Goal: Transaction & Acquisition: Purchase product/service

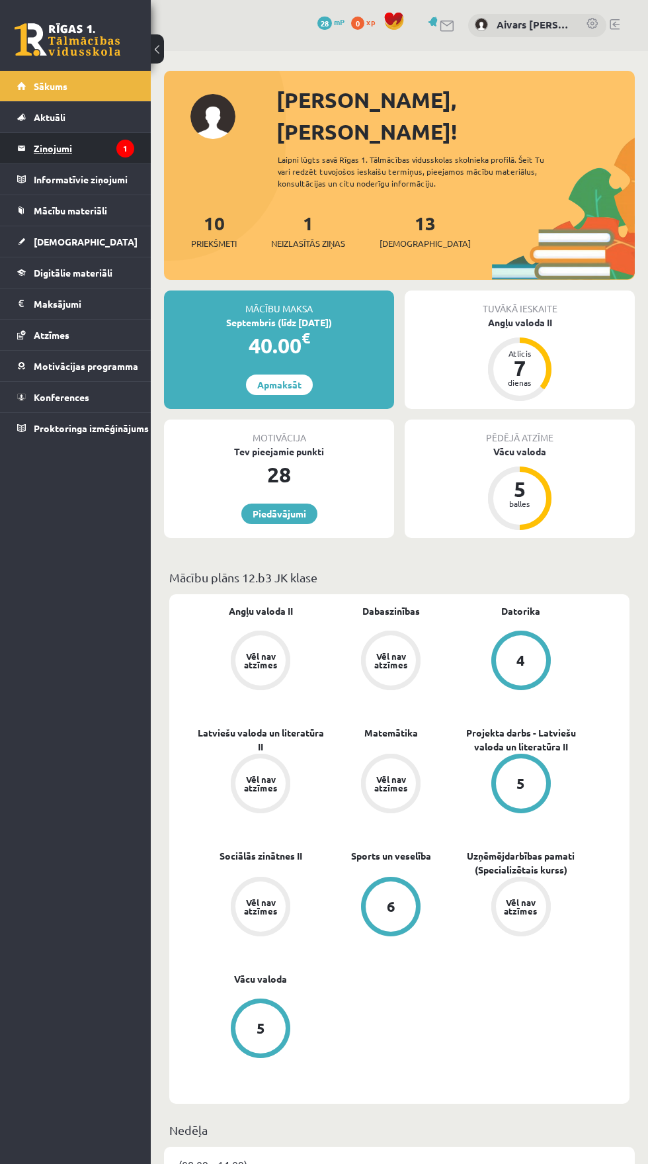
click at [124, 148] on icon "1" at bounding box center [125, 149] width 18 height 18
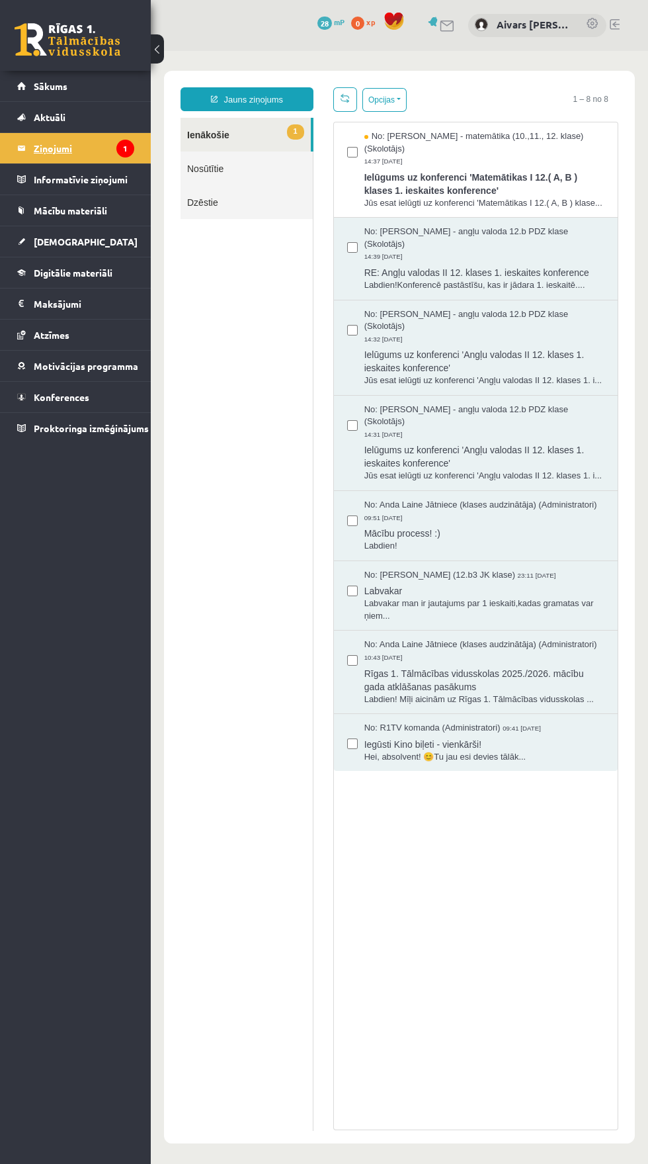
scroll to position [2, 0]
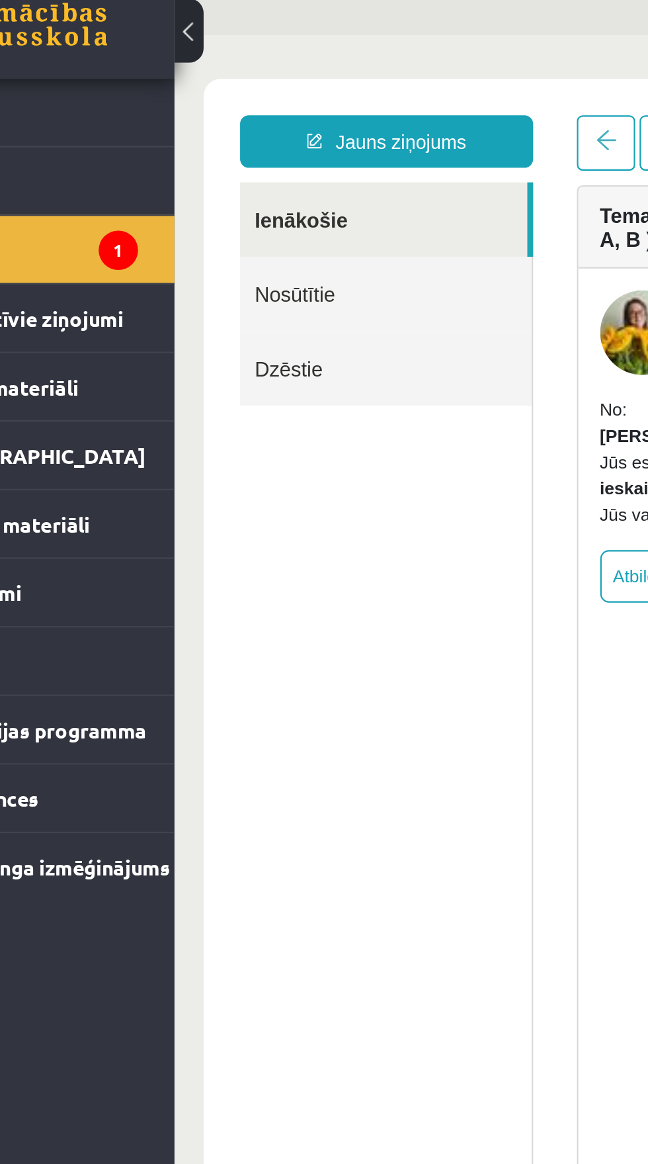
scroll to position [0, 0]
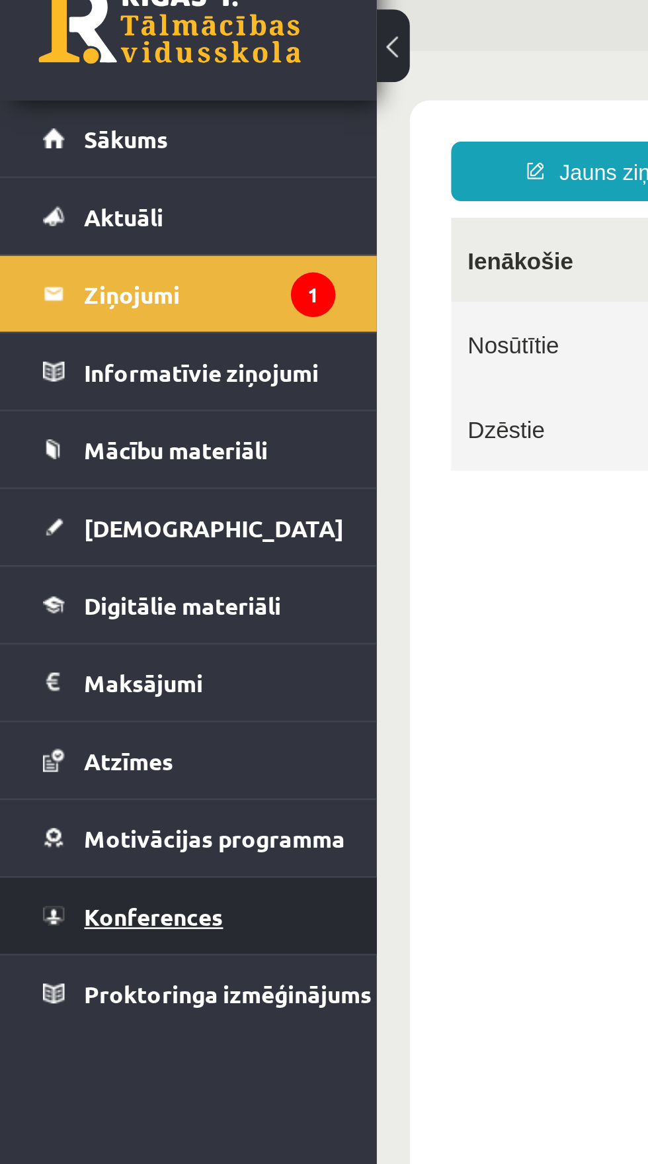
click at [101, 400] on link "Konferences" at bounding box center [75, 397] width 117 height 30
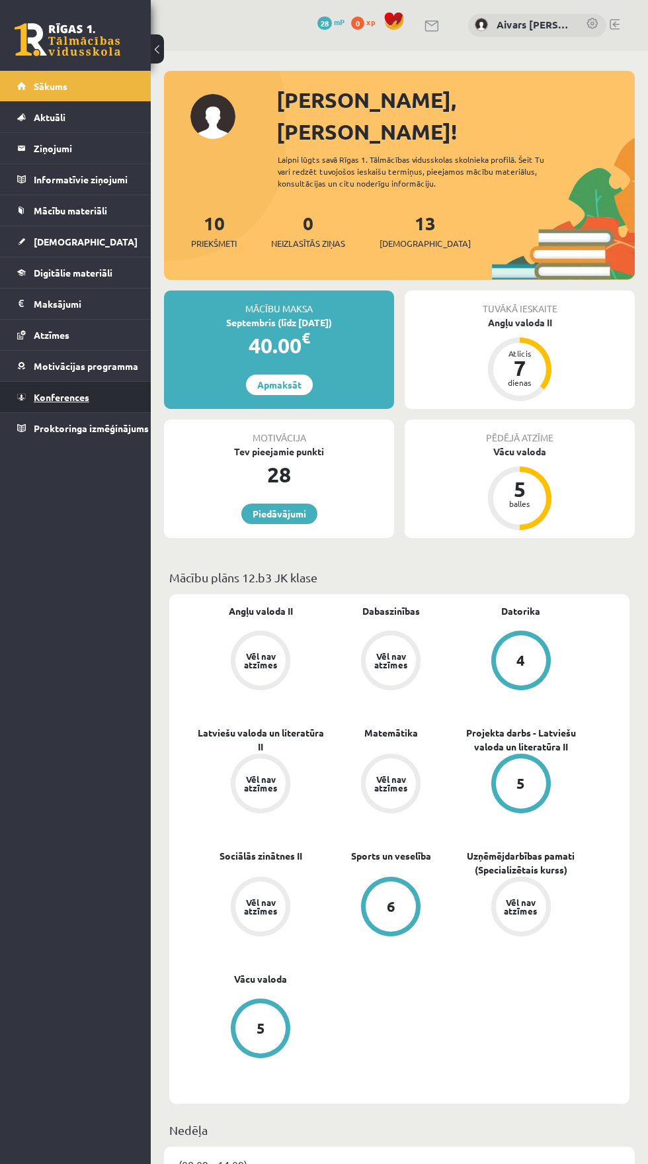
click at [43, 392] on span "Konferences" at bounding box center [62, 397] width 56 height 12
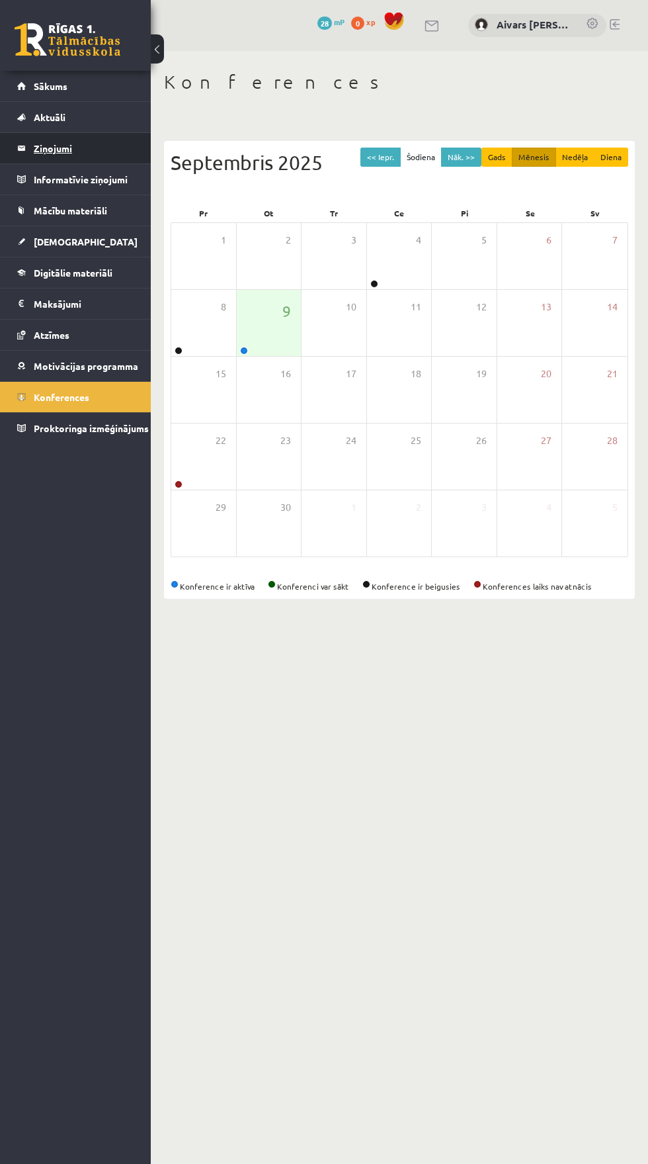
click at [35, 138] on legend "Ziņojumi 0" at bounding box center [84, 148] width 101 height 30
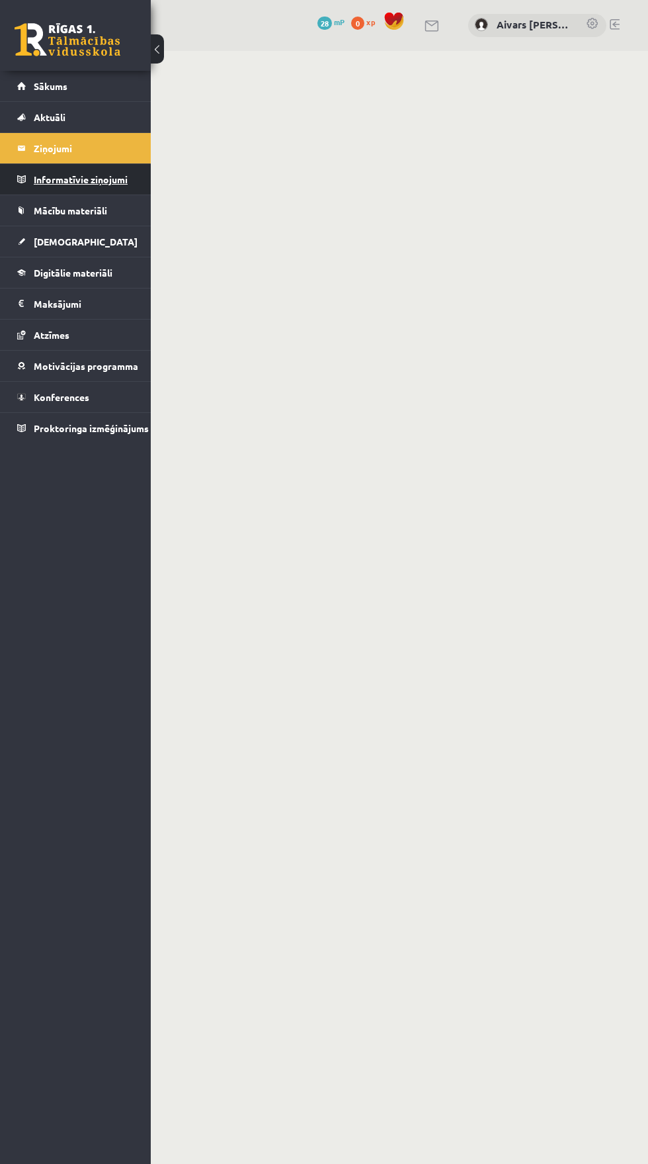
click at [49, 179] on legend "Informatīvie ziņojumi 0" at bounding box center [84, 179] width 101 height 30
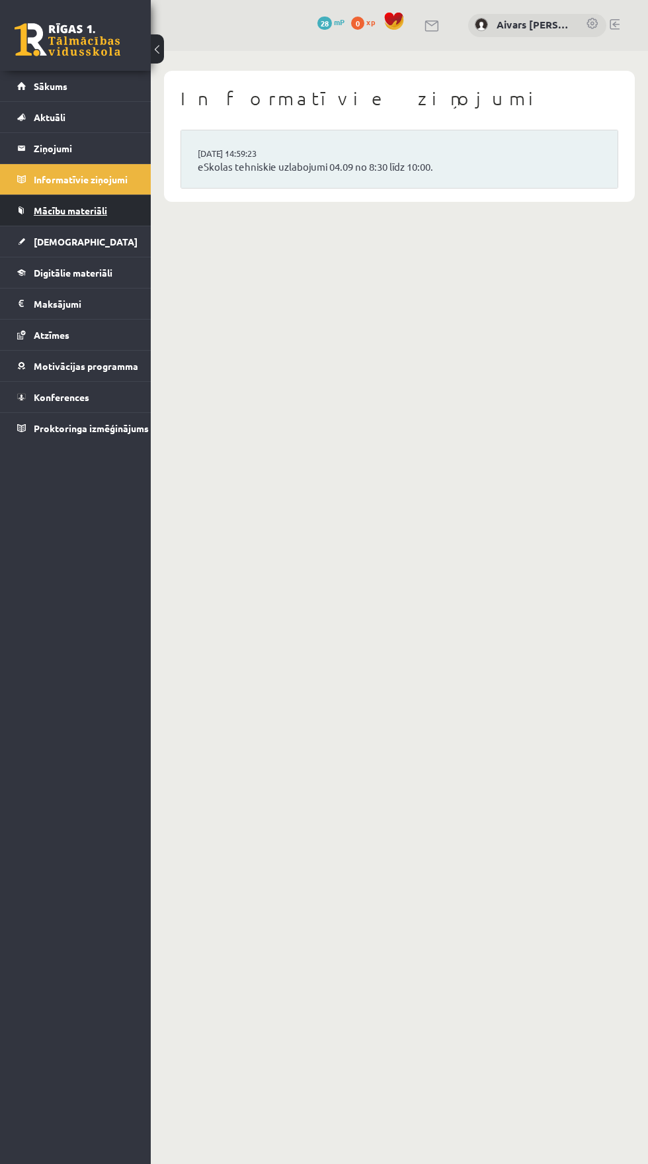
click at [50, 210] on span "Mācību materiāli" at bounding box center [70, 210] width 73 height 12
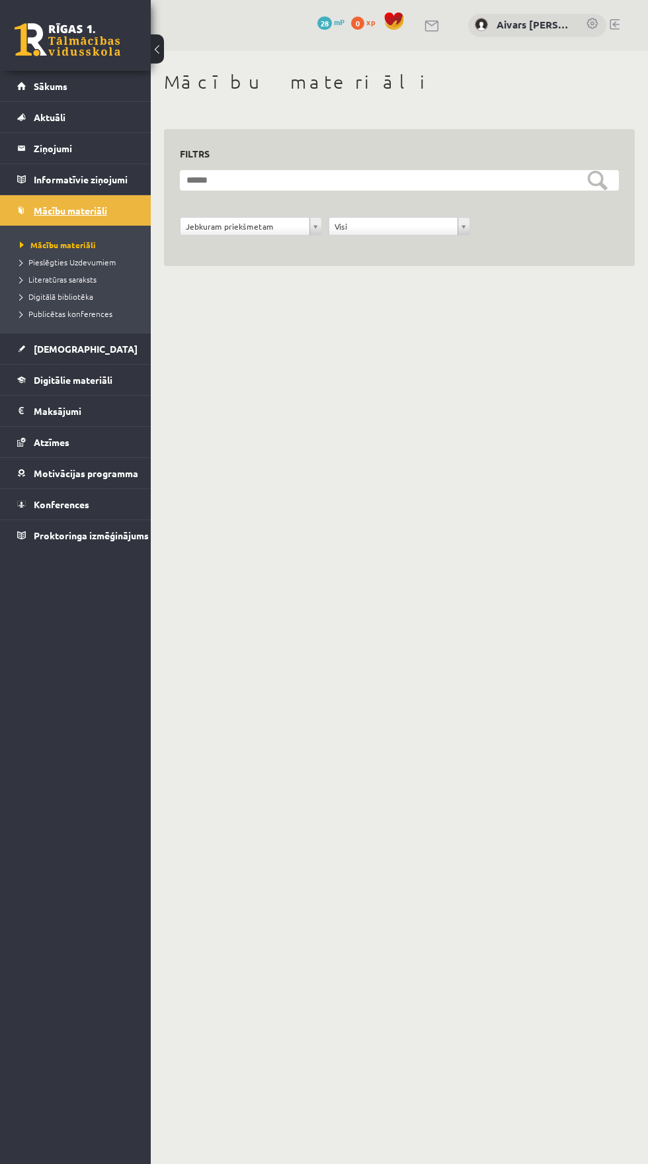
click at [32, 209] on link "Mācību materiāli" at bounding box center [75, 210] width 117 height 30
click at [34, 350] on span "[DEMOGRAPHIC_DATA]" at bounding box center [86, 349] width 104 height 12
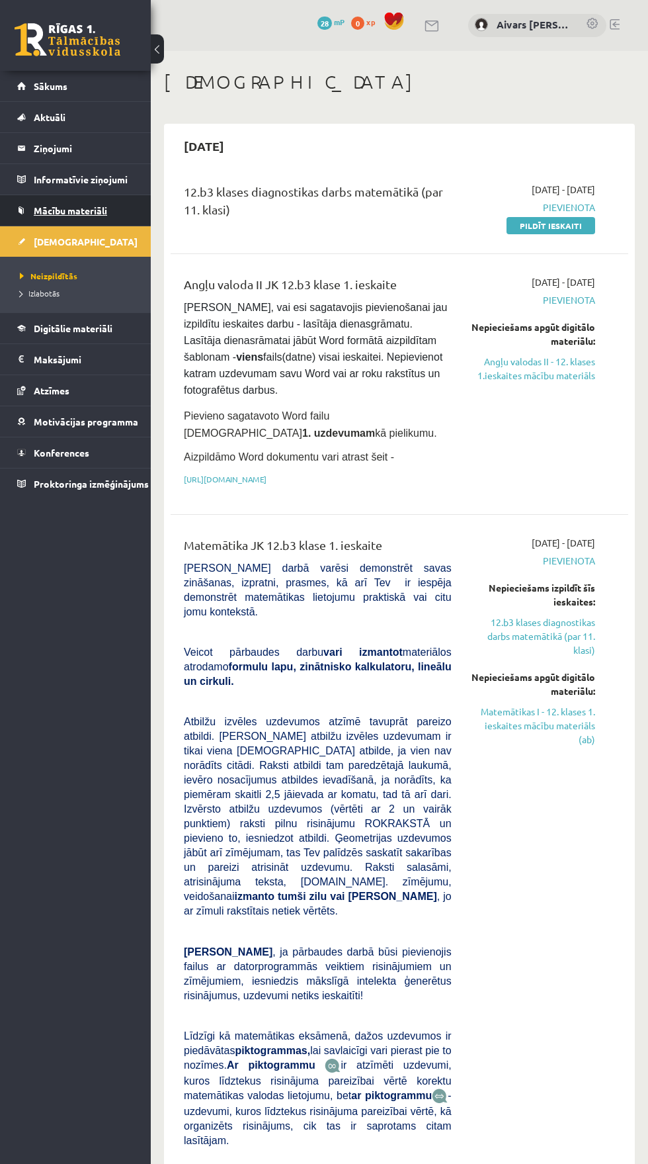
click at [43, 216] on link "Mācību materiāli" at bounding box center [75, 210] width 117 height 30
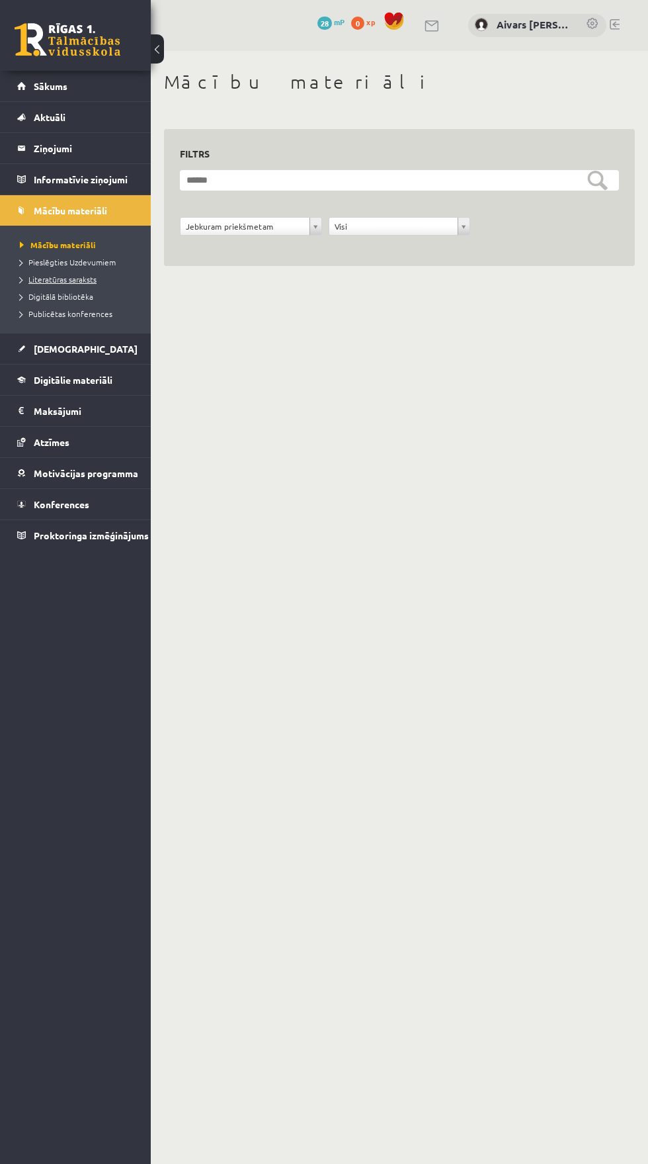
click at [33, 284] on link "Literatūras saraksts" at bounding box center [79, 279] width 118 height 12
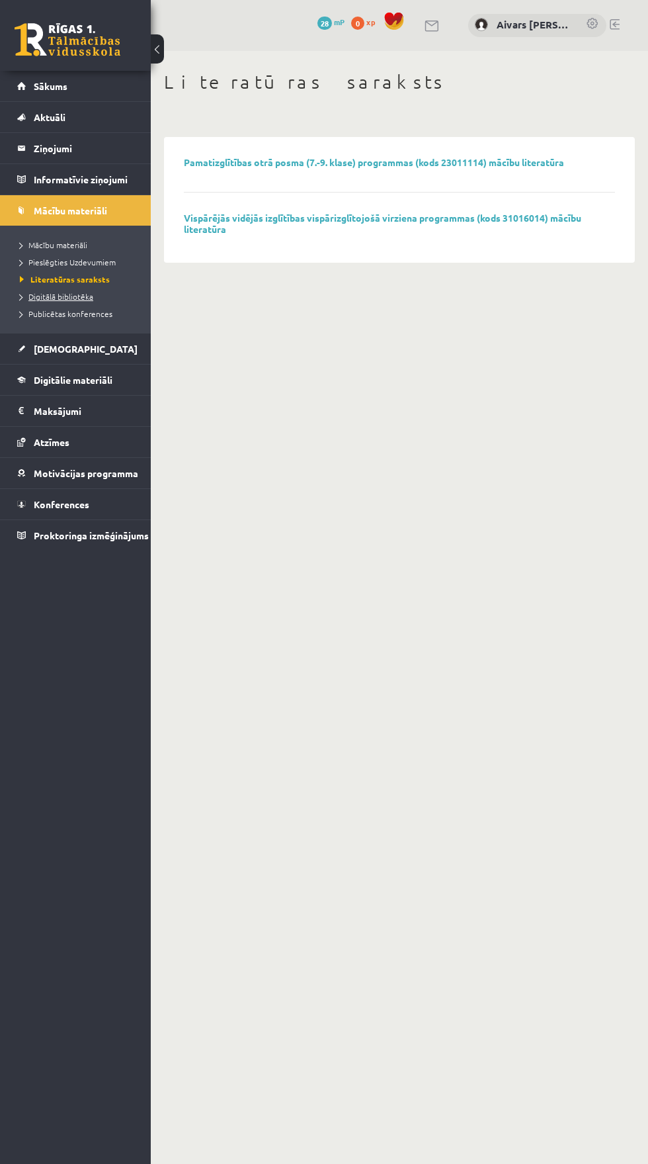
click at [37, 301] on link "Digitālā bibliotēka" at bounding box center [79, 296] width 118 height 12
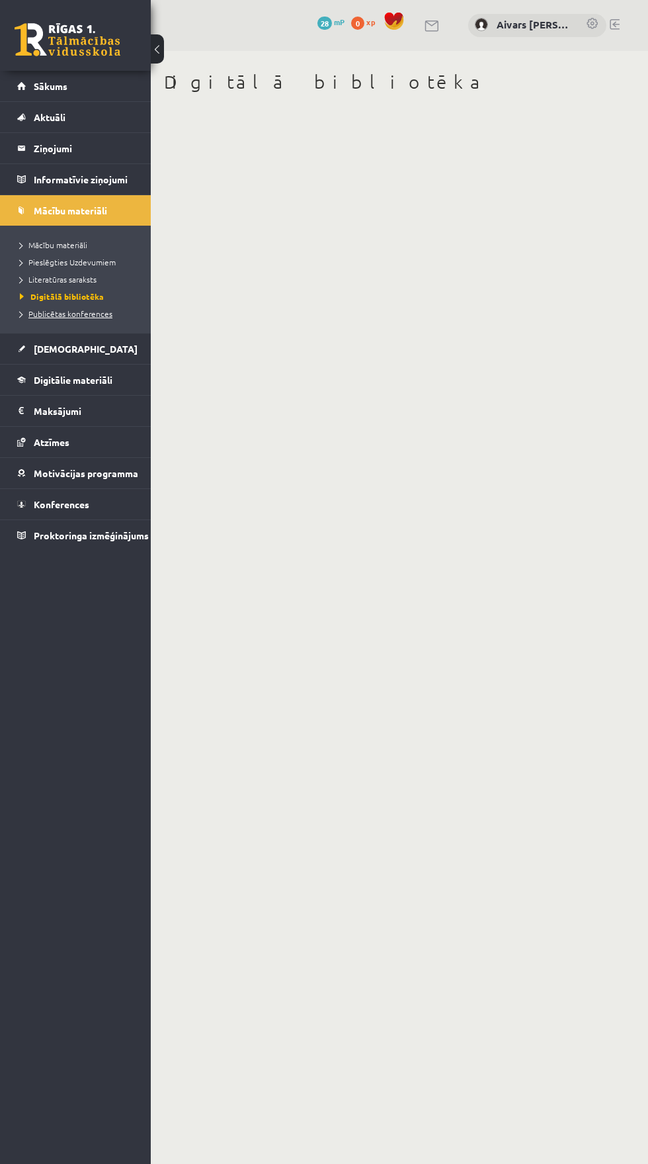
click at [48, 314] on span "Publicētas konferences" at bounding box center [66, 313] width 93 height 11
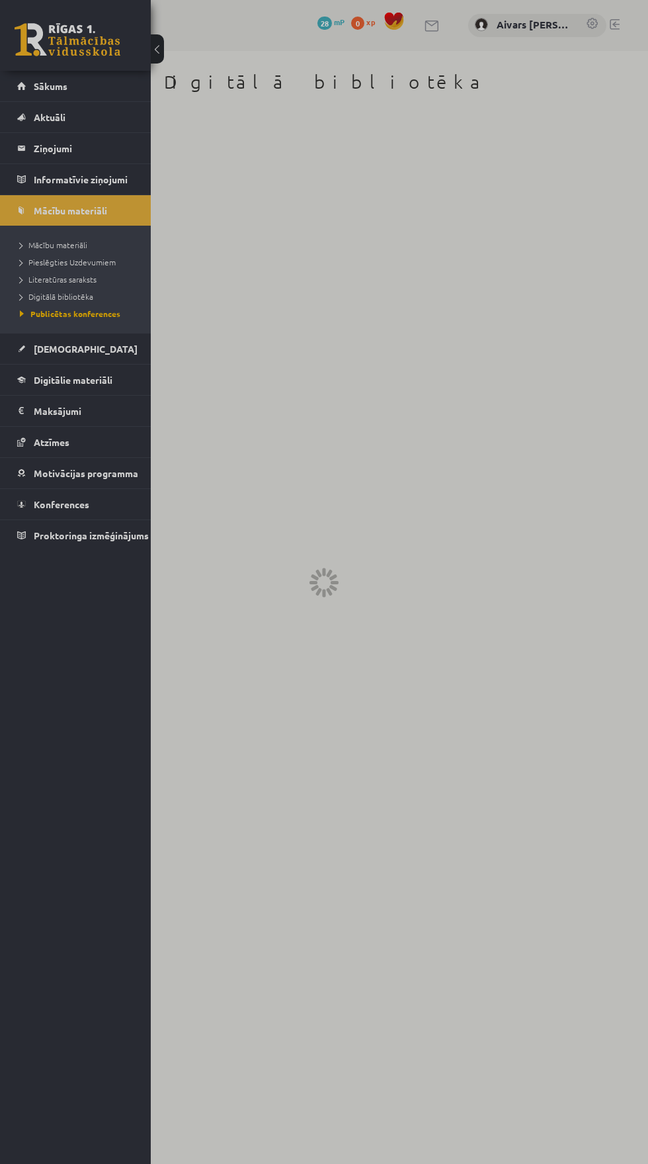
click at [39, 281] on div at bounding box center [324, 582] width 648 height 1164
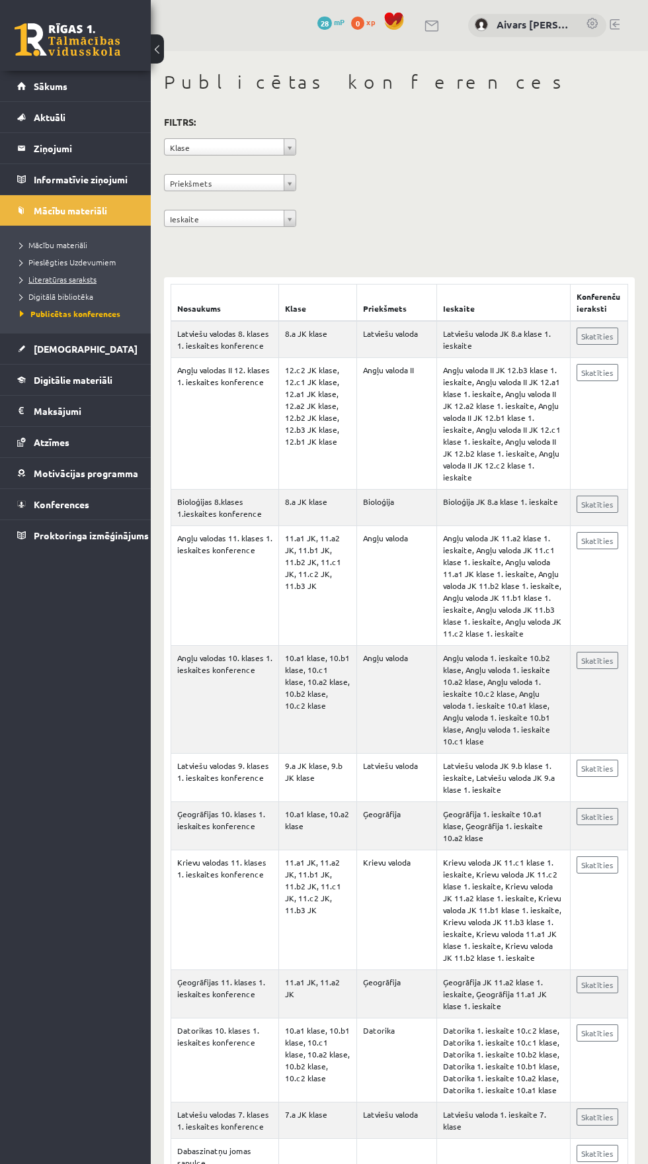
click at [20, 280] on span "Literatūras saraksts" at bounding box center [58, 279] width 77 height 11
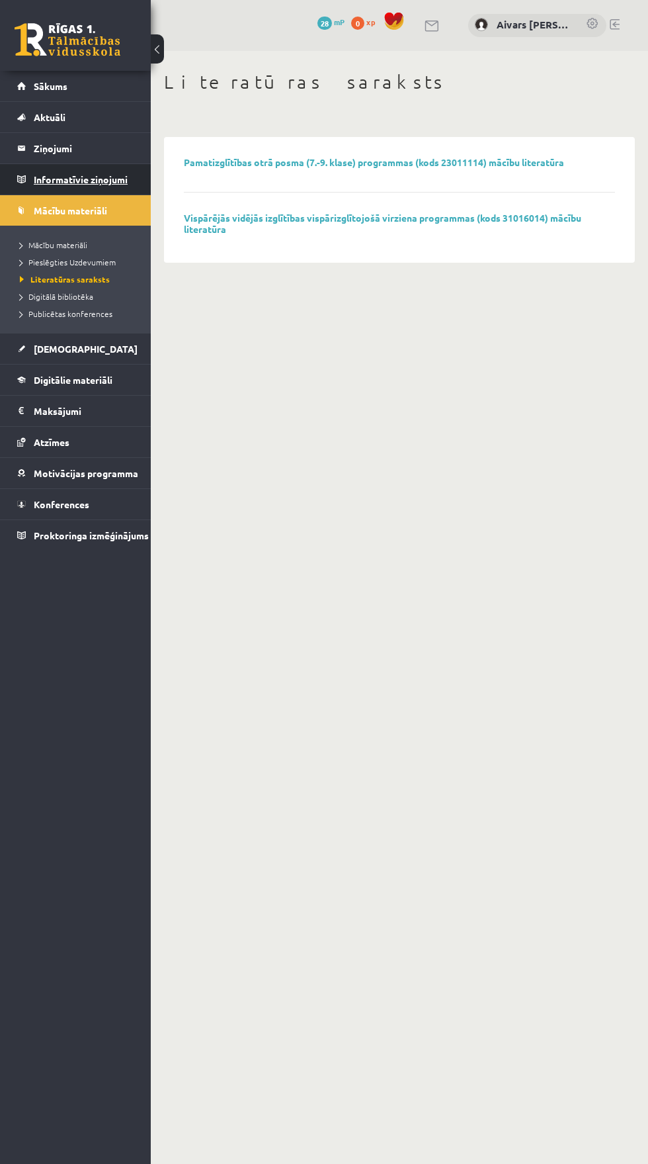
click at [56, 179] on legend "Informatīvie ziņojumi 0" at bounding box center [84, 179] width 101 height 30
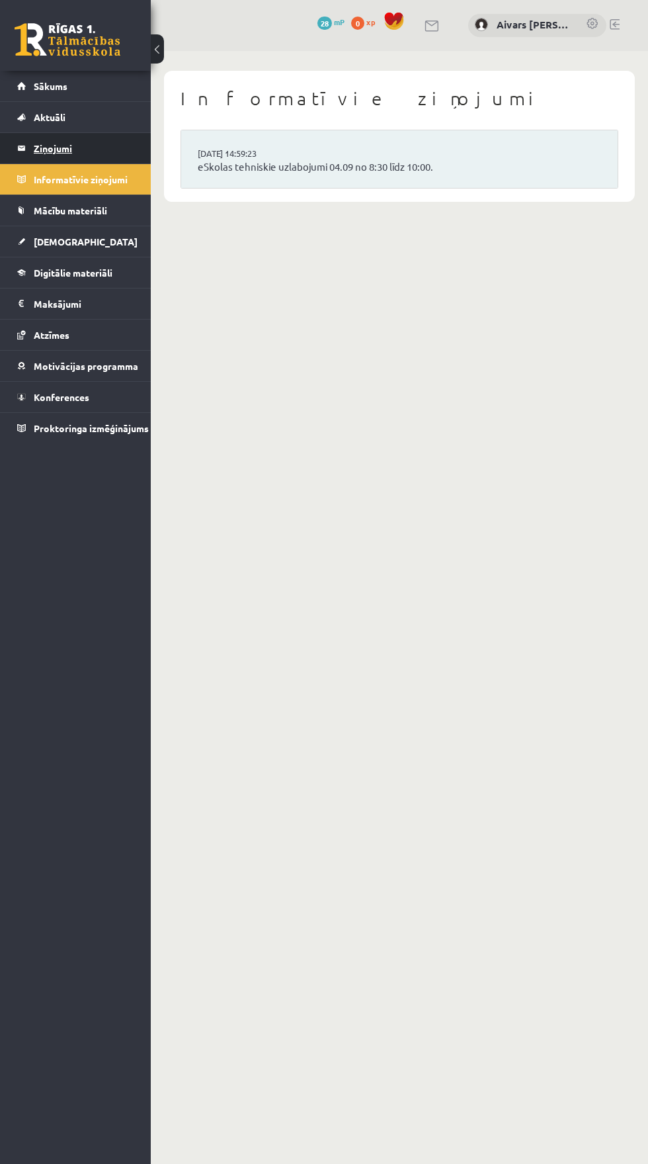
click at [33, 153] on link "Ziņojumi 0" at bounding box center [75, 148] width 117 height 30
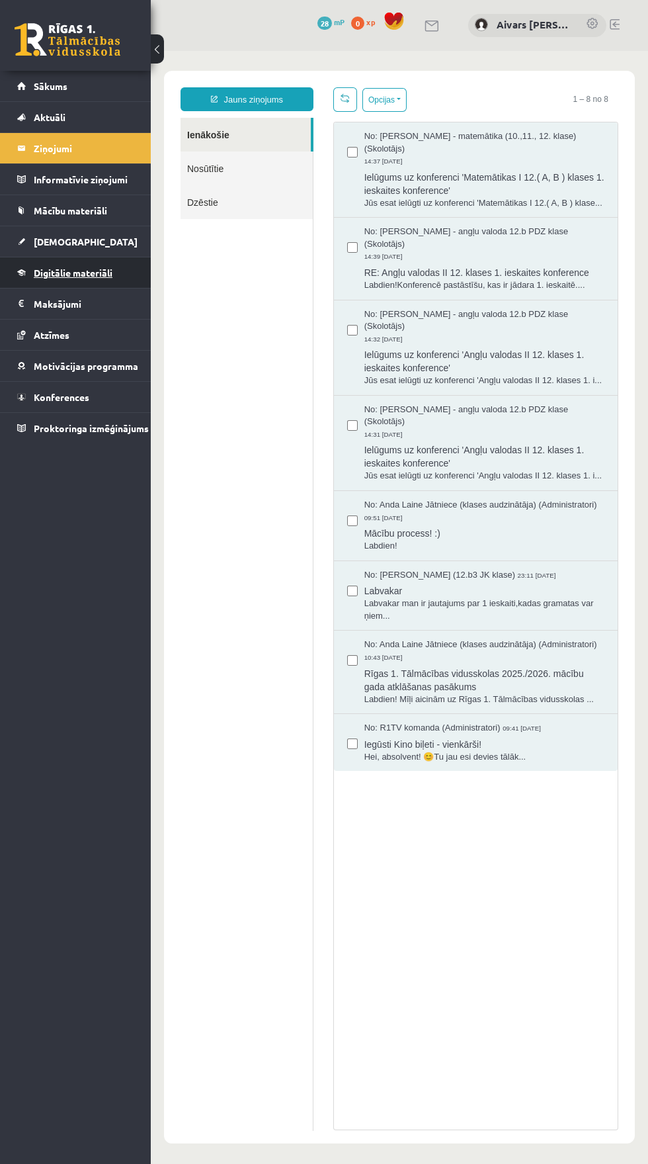
click at [52, 272] on span "Digitālie materiāli" at bounding box center [73, 273] width 79 height 12
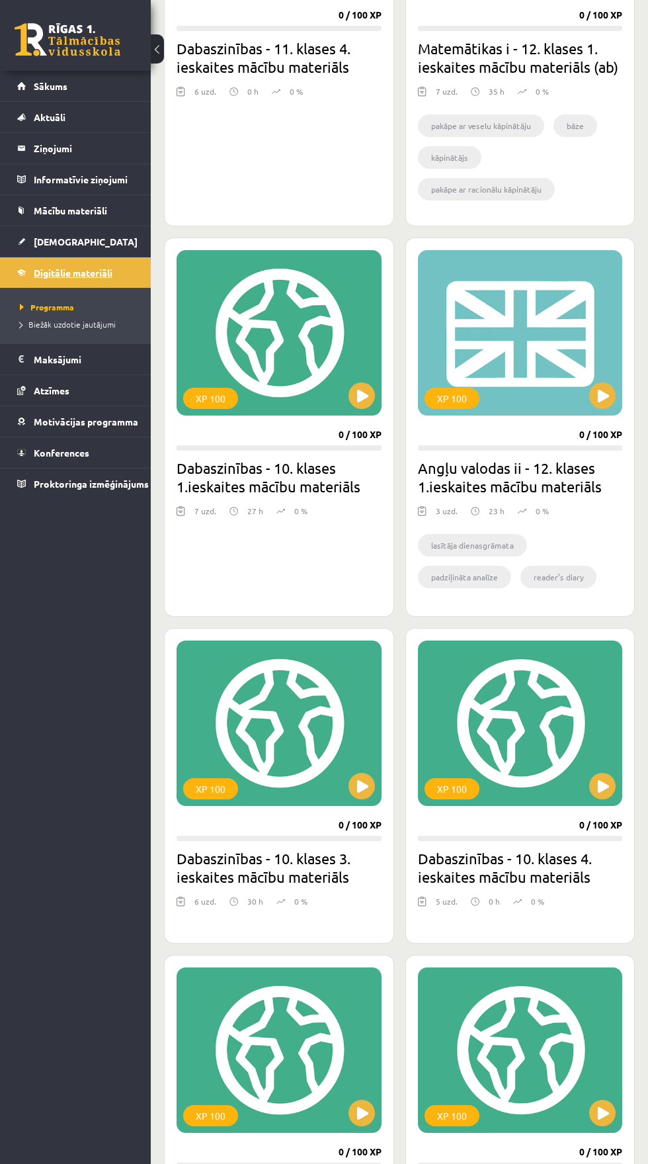
scroll to position [1072, 0]
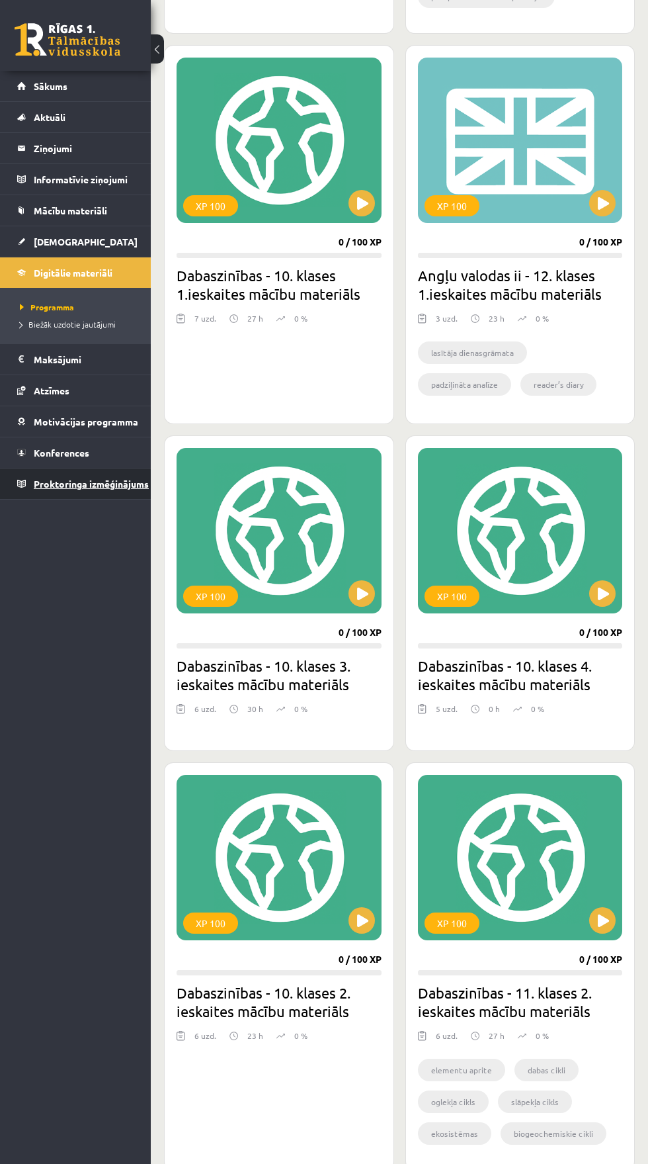
click at [56, 484] on span "Proktoringa izmēģinājums" at bounding box center [91, 484] width 115 height 12
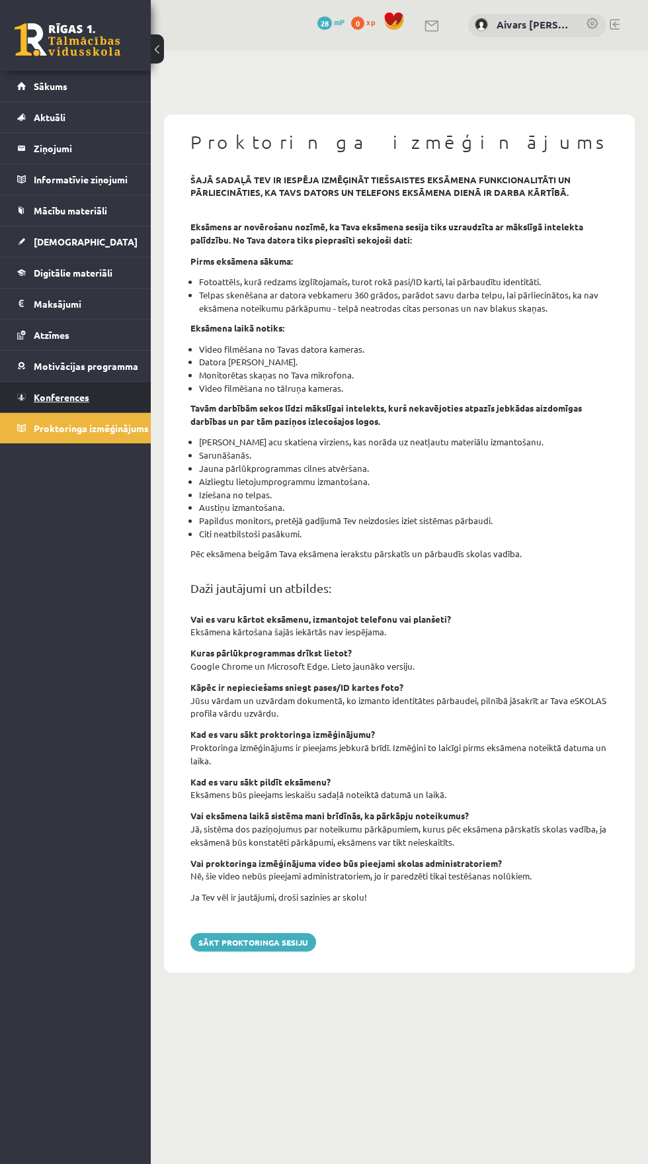
click at [40, 396] on span "Konferences" at bounding box center [62, 397] width 56 height 12
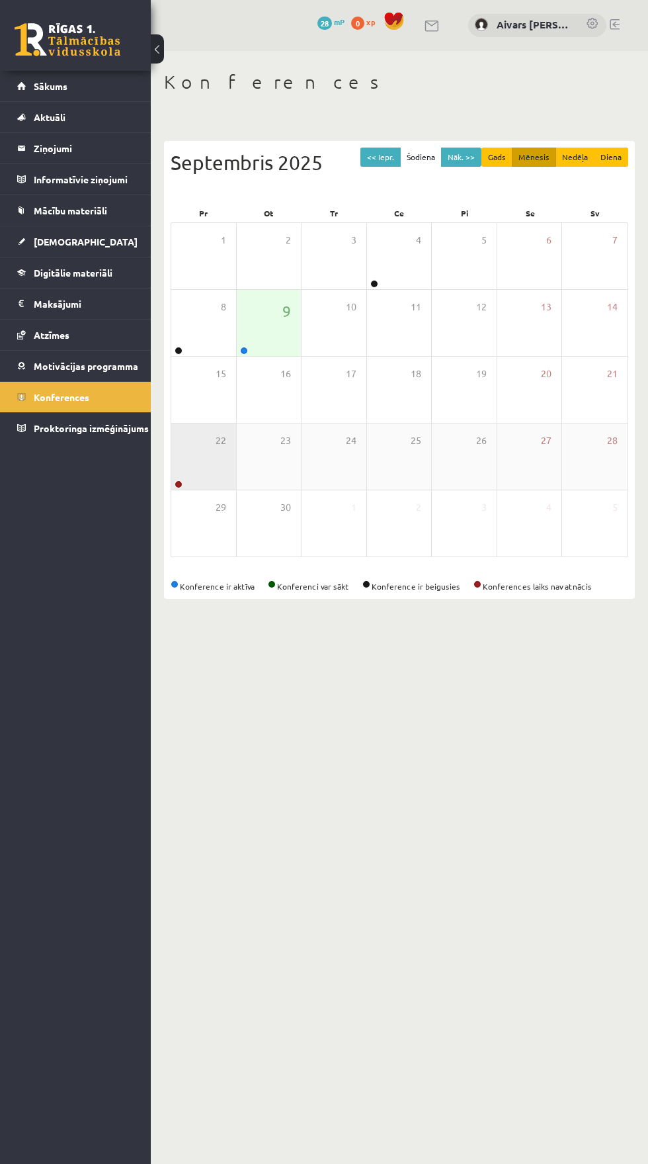
click at [191, 460] on div "22" at bounding box center [203, 456] width 65 height 66
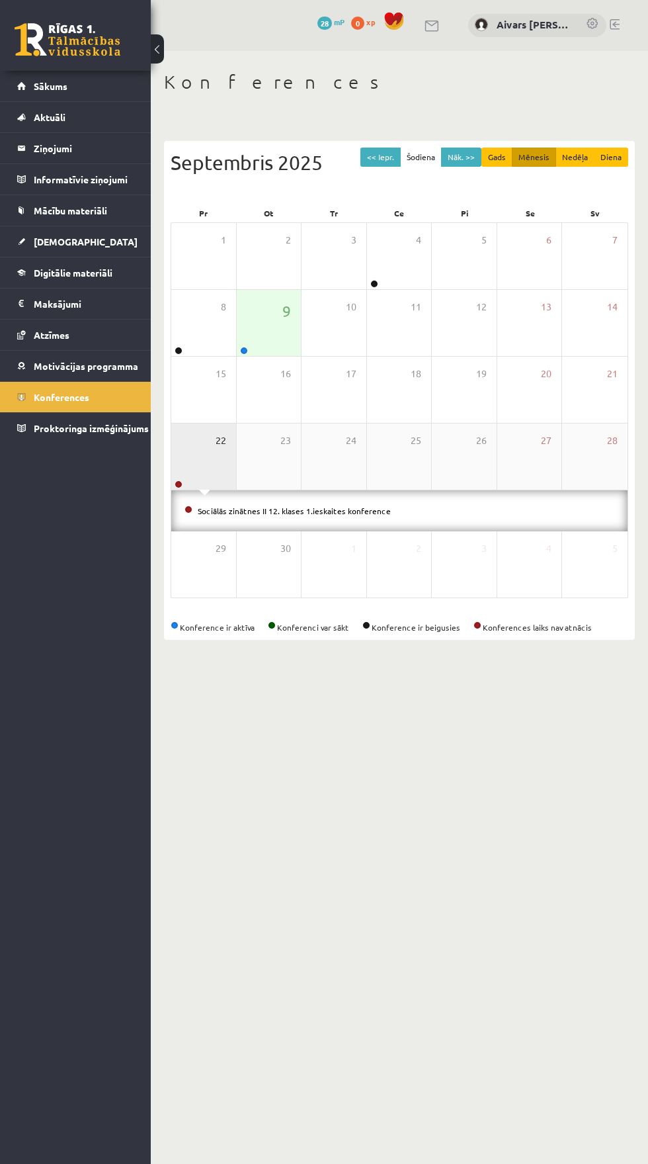
click at [220, 443] on span "22" at bounding box center [221, 440] width 11 height 15
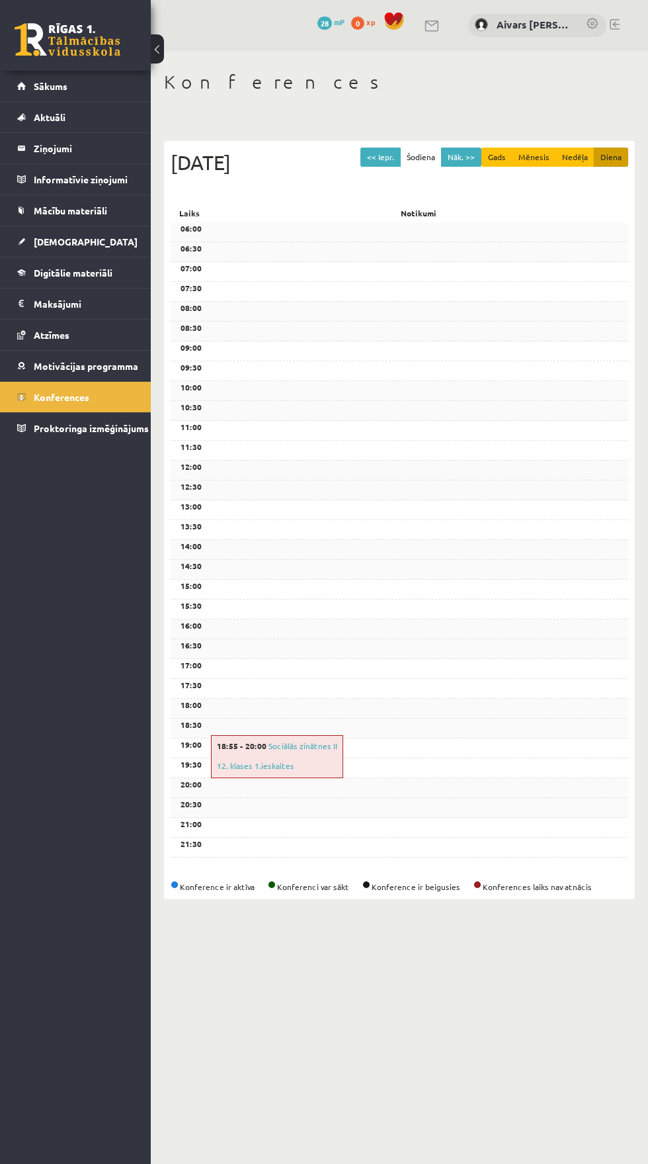
click at [544, 798] on div "20:00" at bounding box center [400, 788] width 458 height 20
click at [558, 798] on div "20:00" at bounding box center [400, 788] width 458 height 20
click at [461, 157] on button "Nāk. >>" at bounding box center [461, 157] width 40 height 19
click at [561, 892] on div "Konference ir aktīva Konferenci var sākt Konference ir beigusies Konferences la…" at bounding box center [400, 886] width 458 height 12
click at [58, 394] on span "Konferences" at bounding box center [62, 397] width 56 height 12
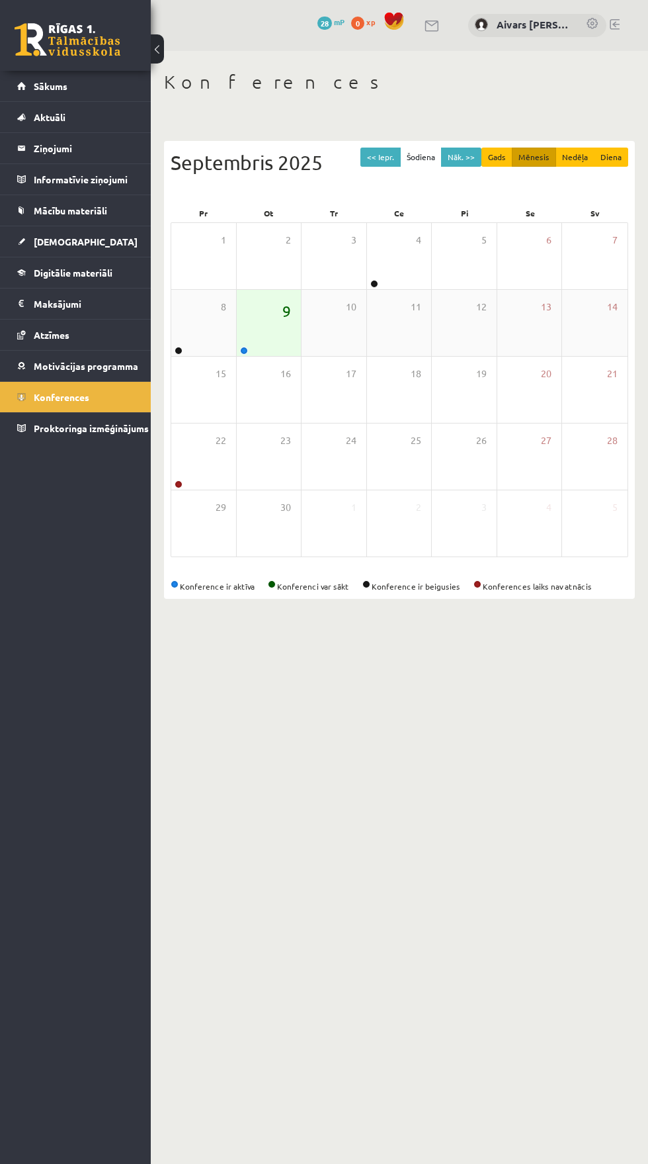
click at [286, 310] on span "9" at bounding box center [286, 311] width 9 height 22
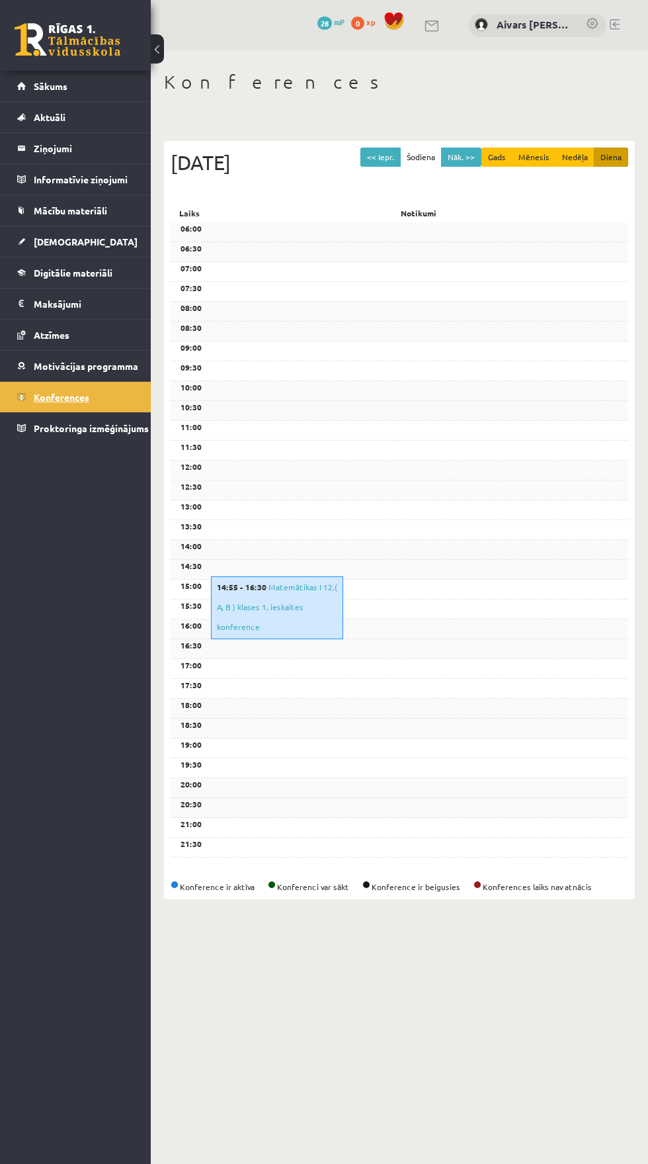
click at [30, 403] on link "Konferences" at bounding box center [75, 397] width 117 height 30
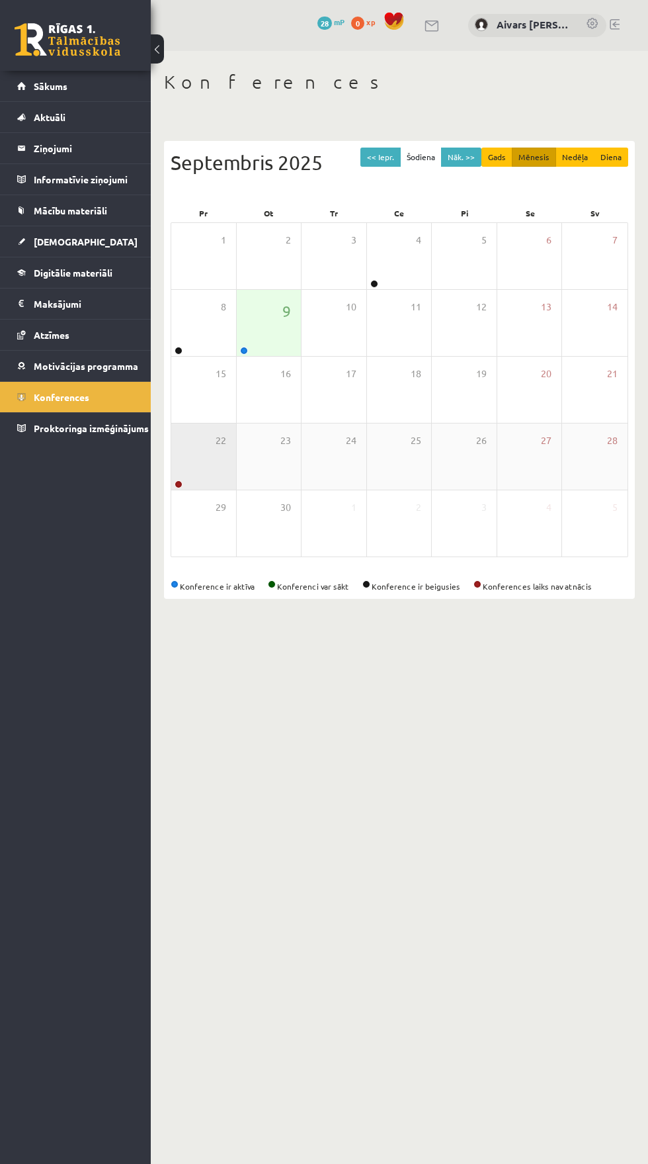
click at [215, 466] on div "22" at bounding box center [203, 456] width 65 height 66
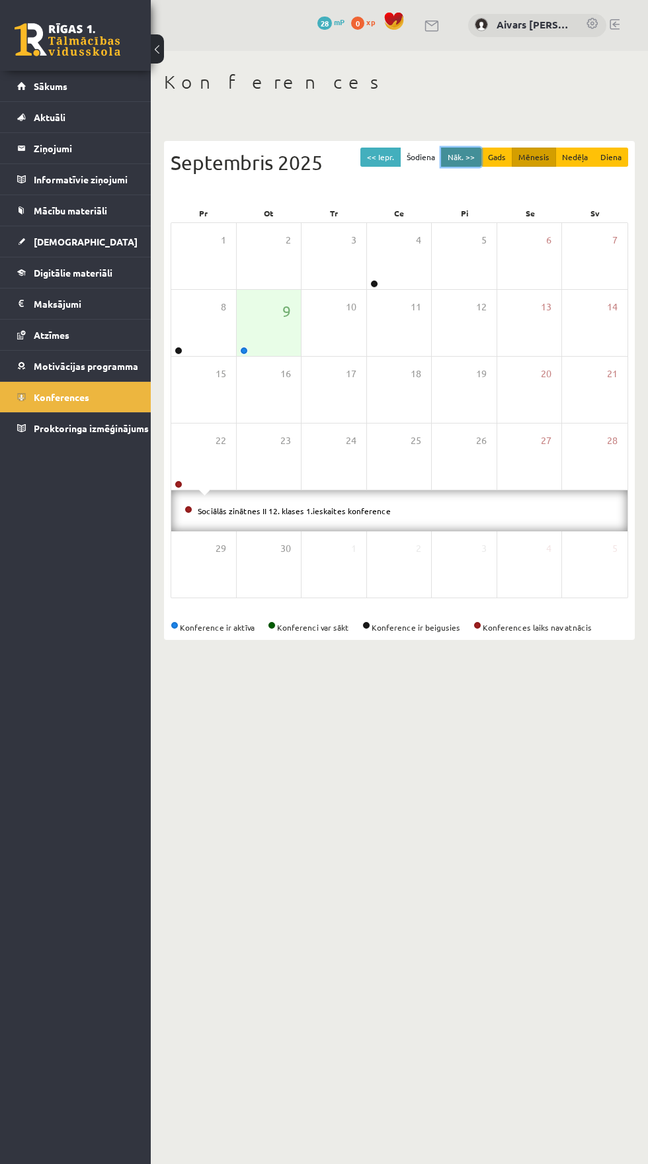
click at [464, 157] on button "Nāk. >>" at bounding box center [461, 157] width 40 height 19
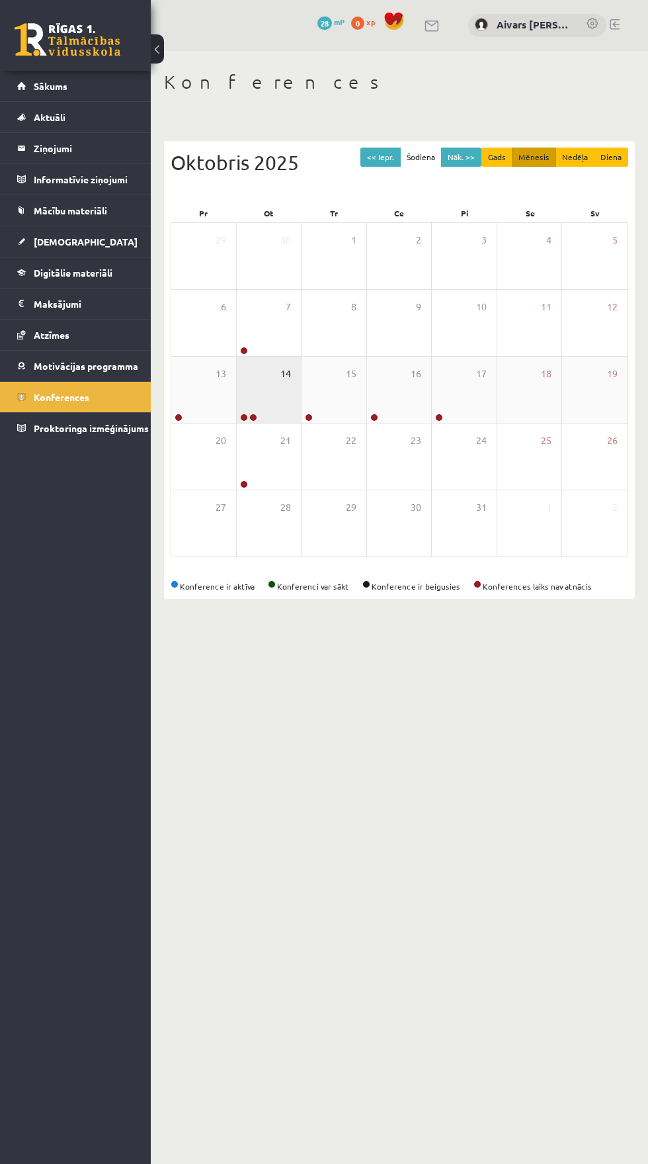
click at [286, 376] on span "14" at bounding box center [285, 373] width 11 height 15
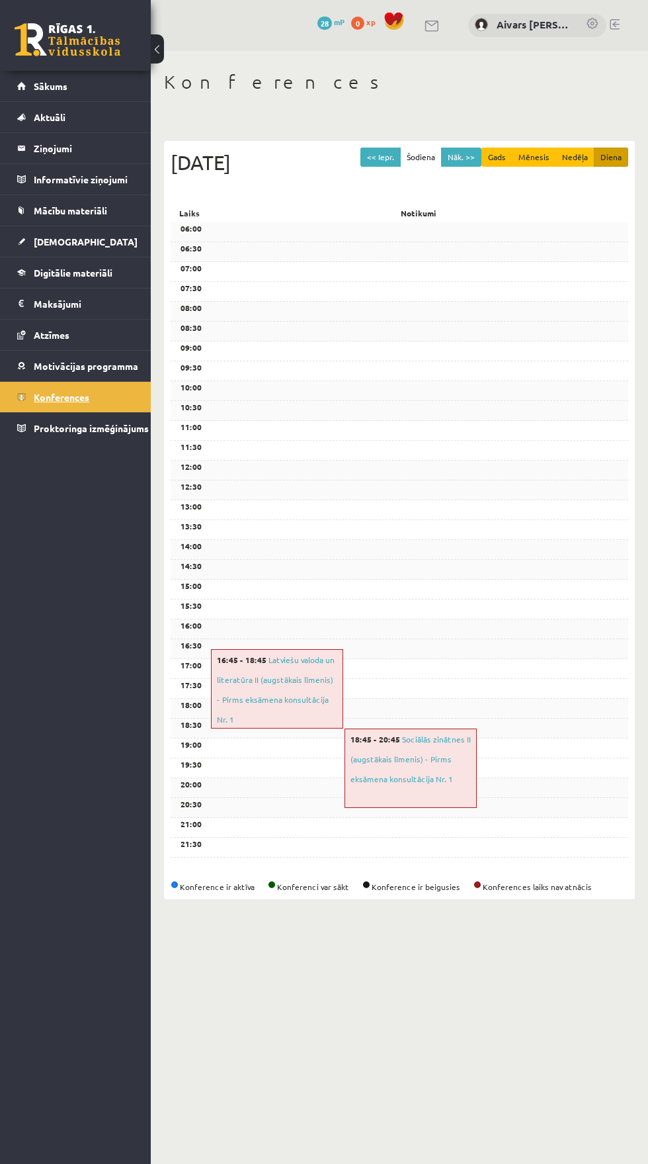
click at [37, 400] on span "Konferences" at bounding box center [62, 397] width 56 height 12
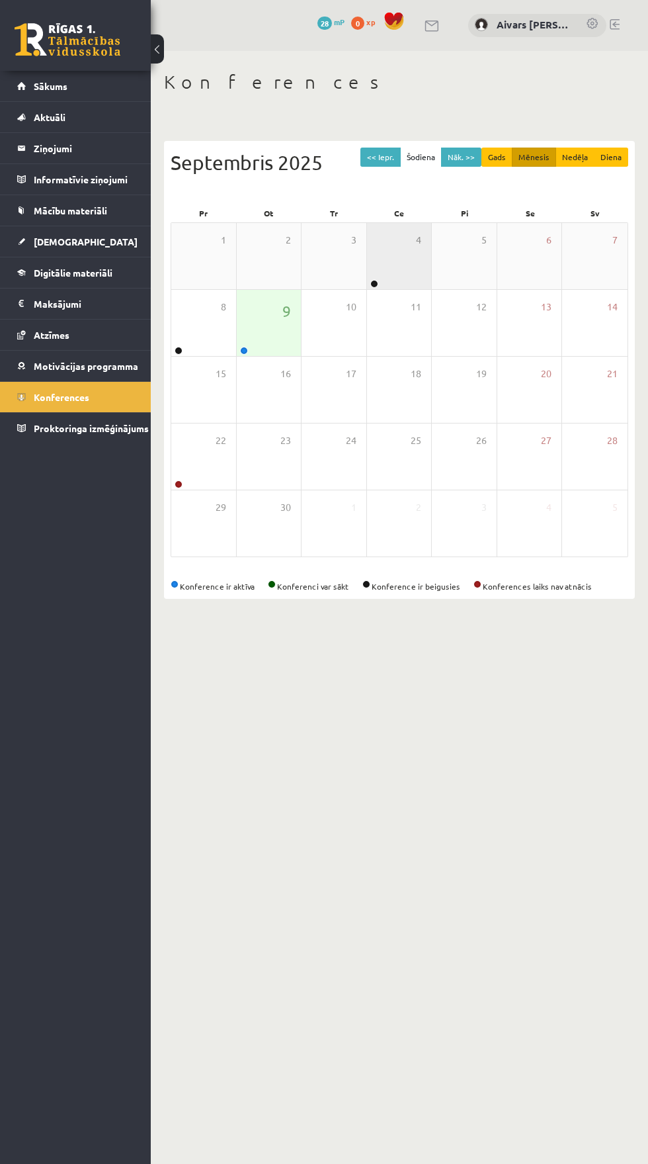
click at [398, 247] on div "4" at bounding box center [399, 256] width 65 height 66
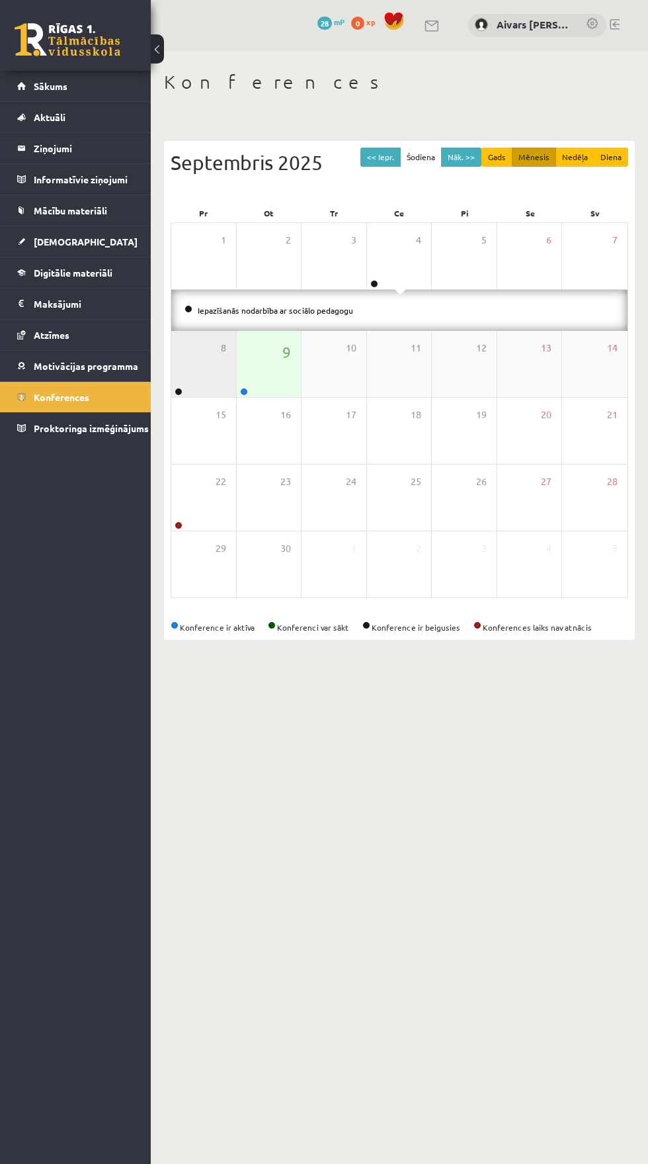
click at [202, 347] on div "8" at bounding box center [203, 364] width 65 height 66
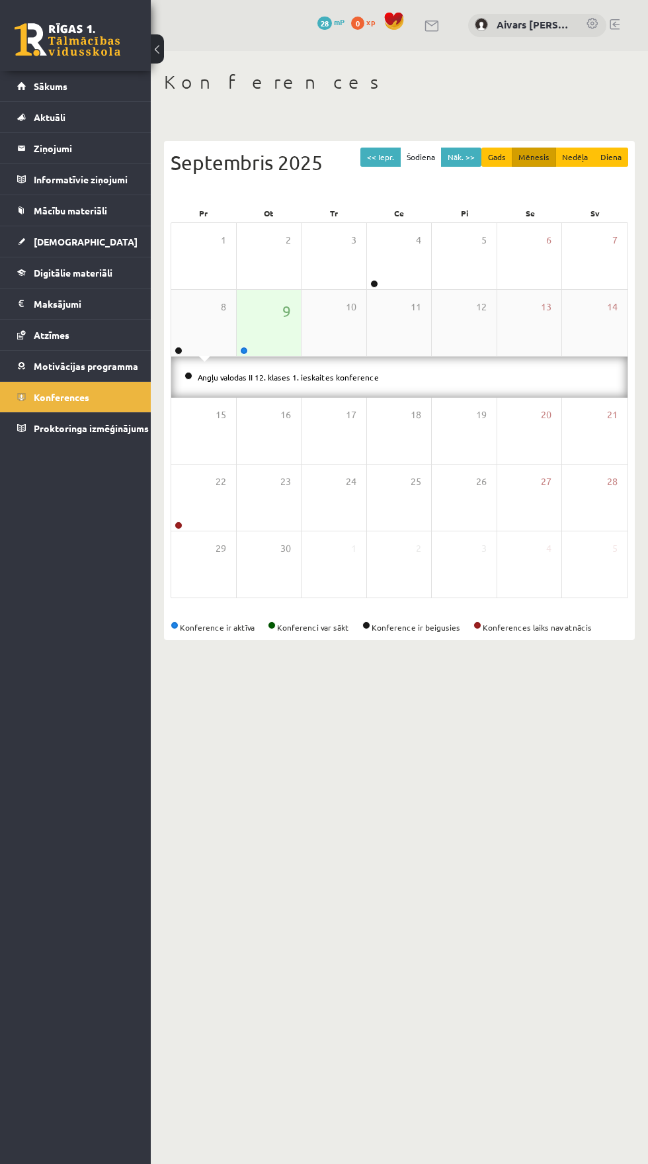
click at [243, 350] on link at bounding box center [244, 351] width 8 height 8
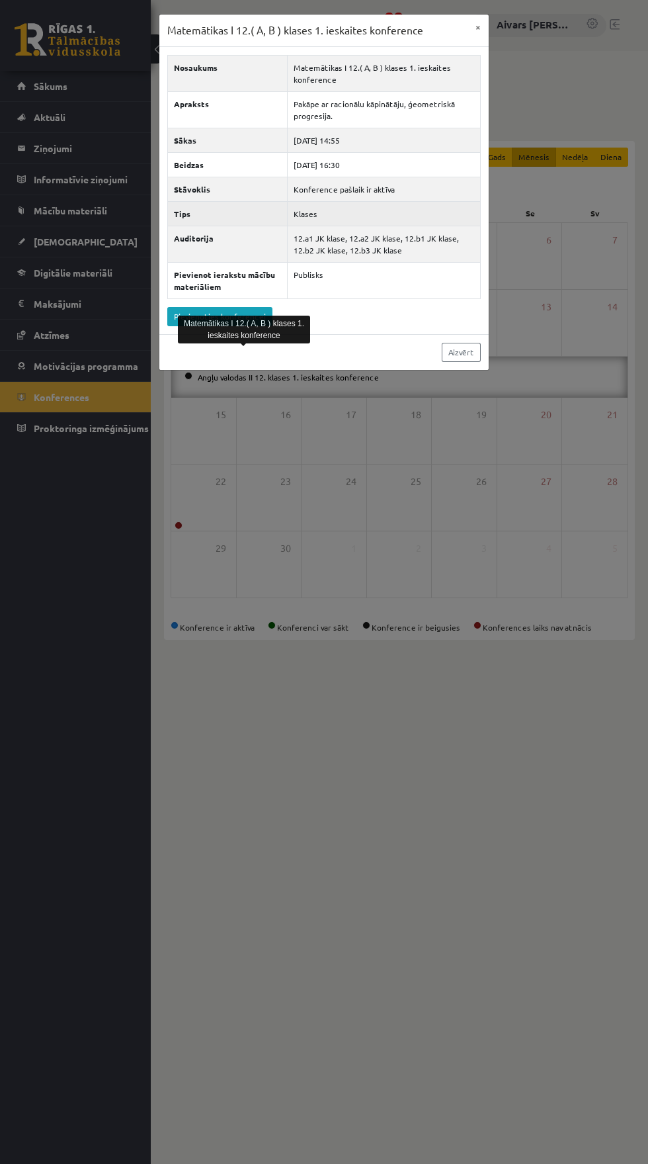
click at [195, 221] on th "Tips" at bounding box center [228, 213] width 120 height 24
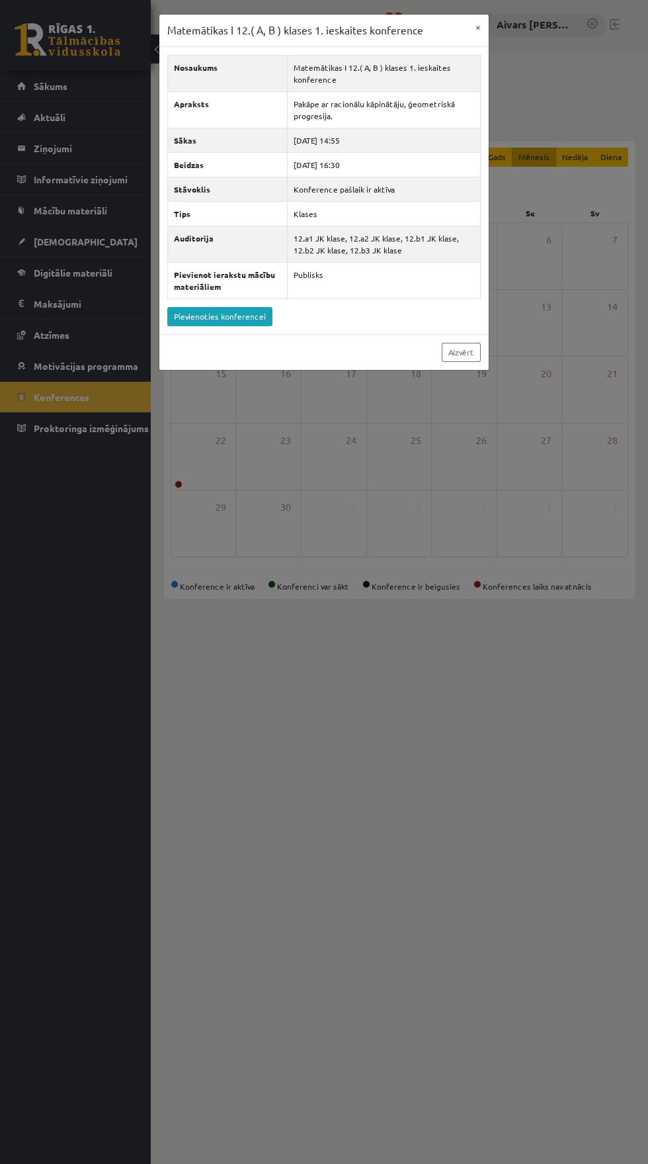
click at [459, 785] on div "Matemātikas I 12.( A, B ) klases 1. ieskaites konference × Nosaukums Matemātika…" at bounding box center [324, 582] width 648 height 1164
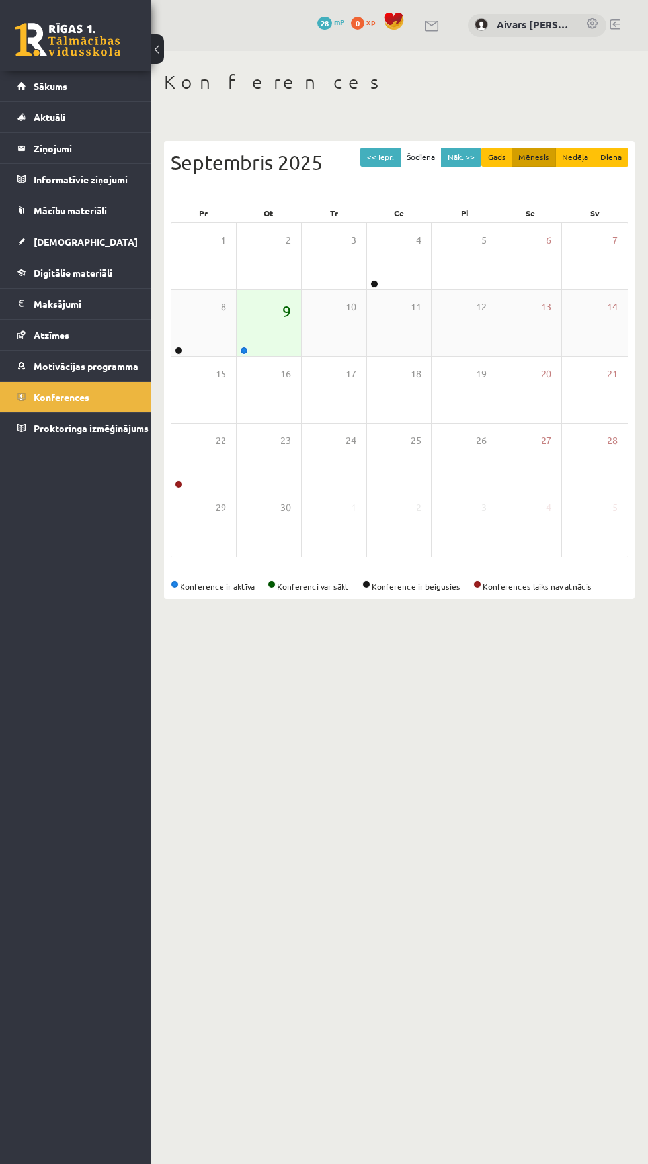
click at [286, 316] on span "9" at bounding box center [286, 311] width 9 height 22
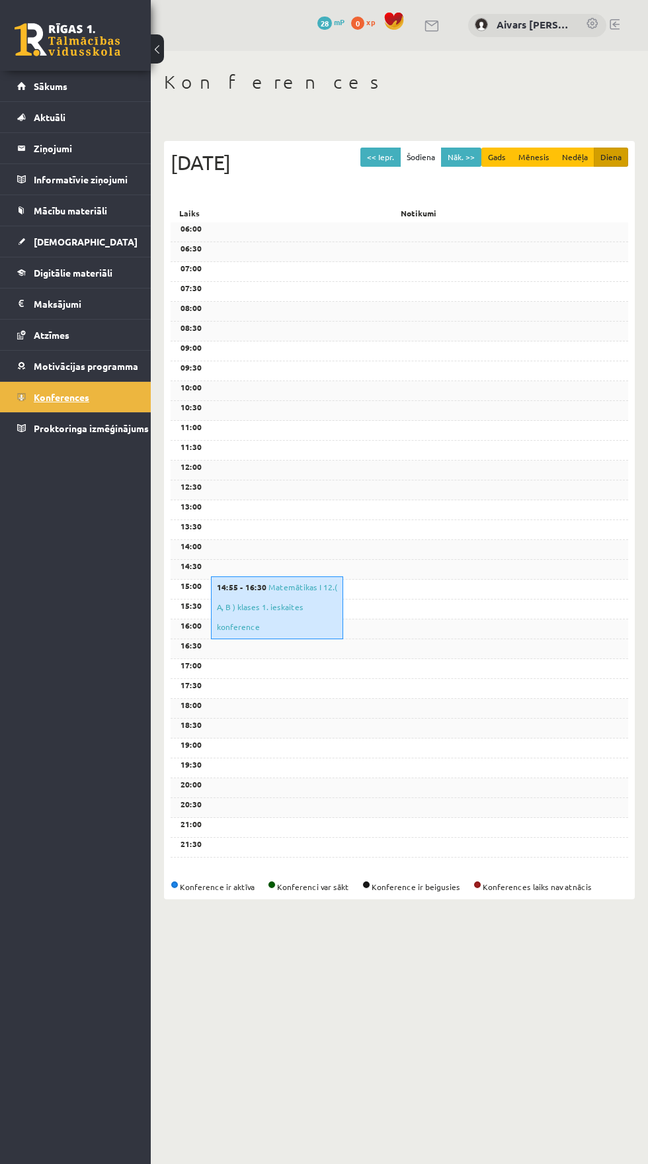
click at [48, 396] on span "Konferences" at bounding box center [62, 397] width 56 height 12
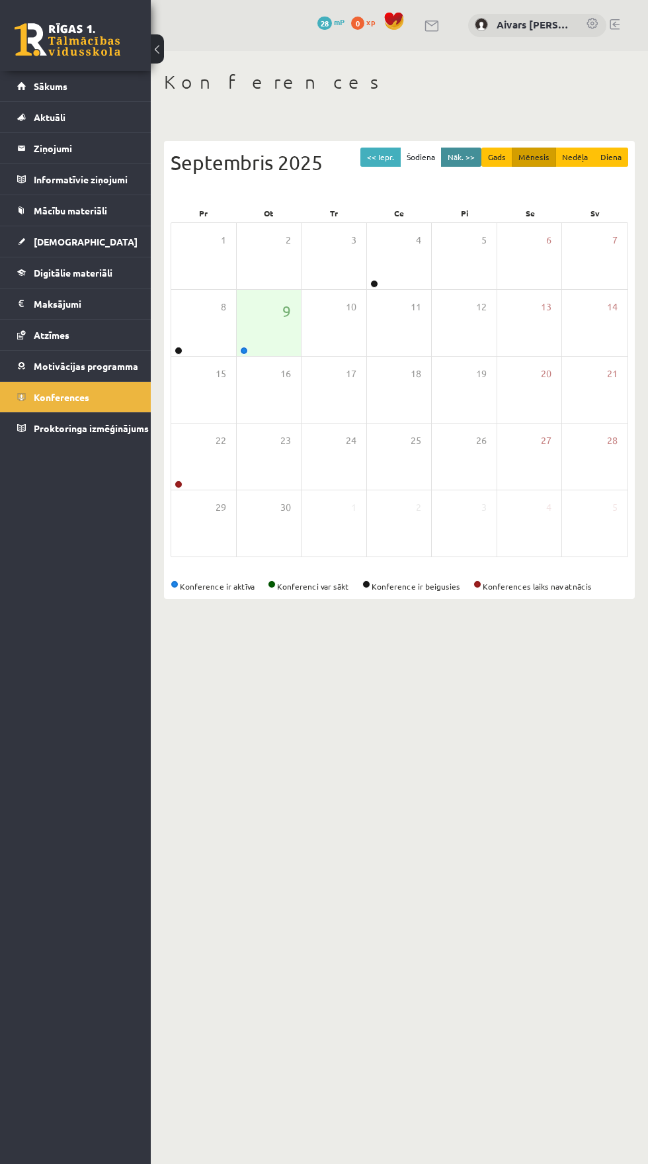
click at [463, 152] on button "Nāk. >>" at bounding box center [461, 157] width 40 height 19
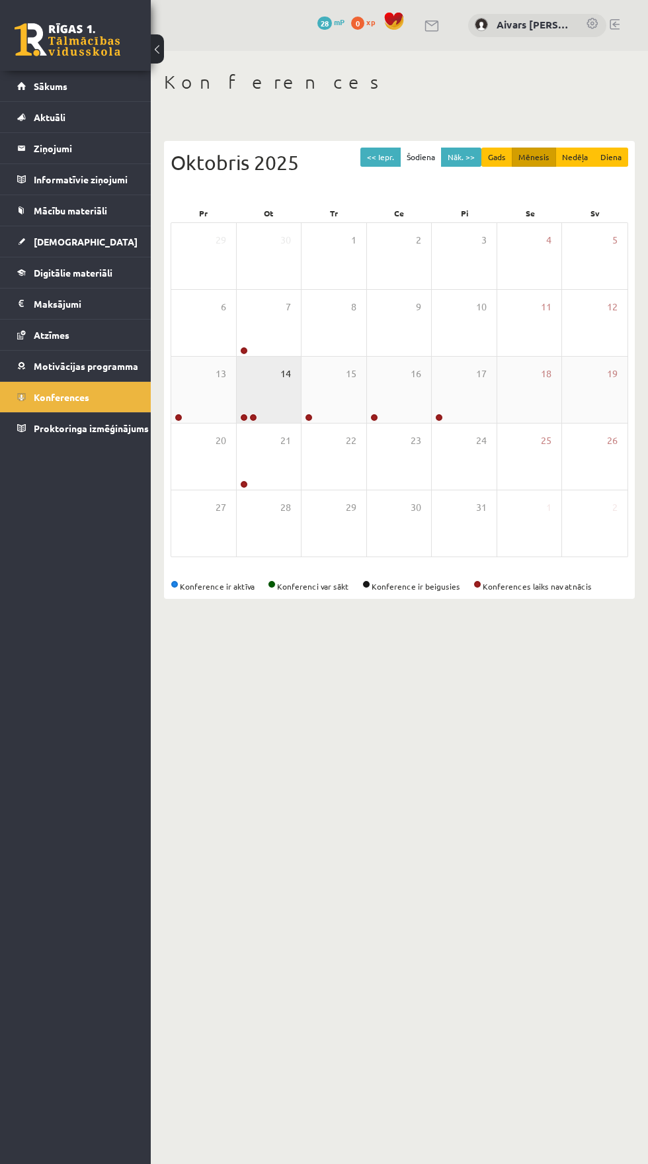
click at [286, 377] on span "14" at bounding box center [285, 373] width 11 height 15
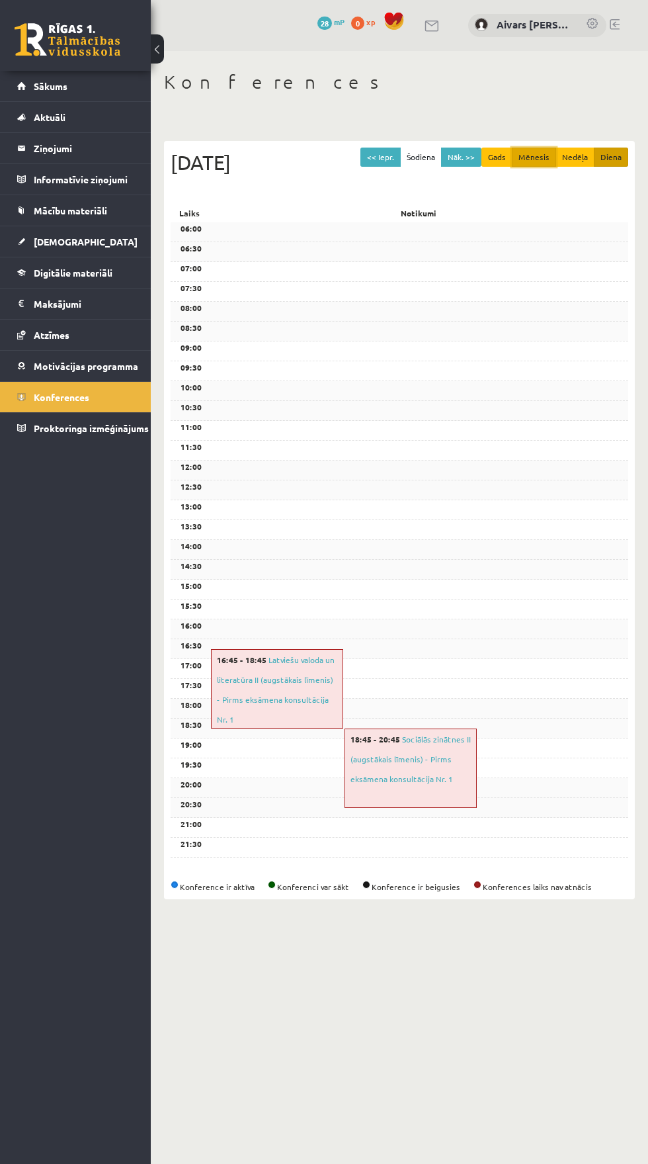
click at [535, 150] on button "Mēnesis" at bounding box center [534, 157] width 44 height 19
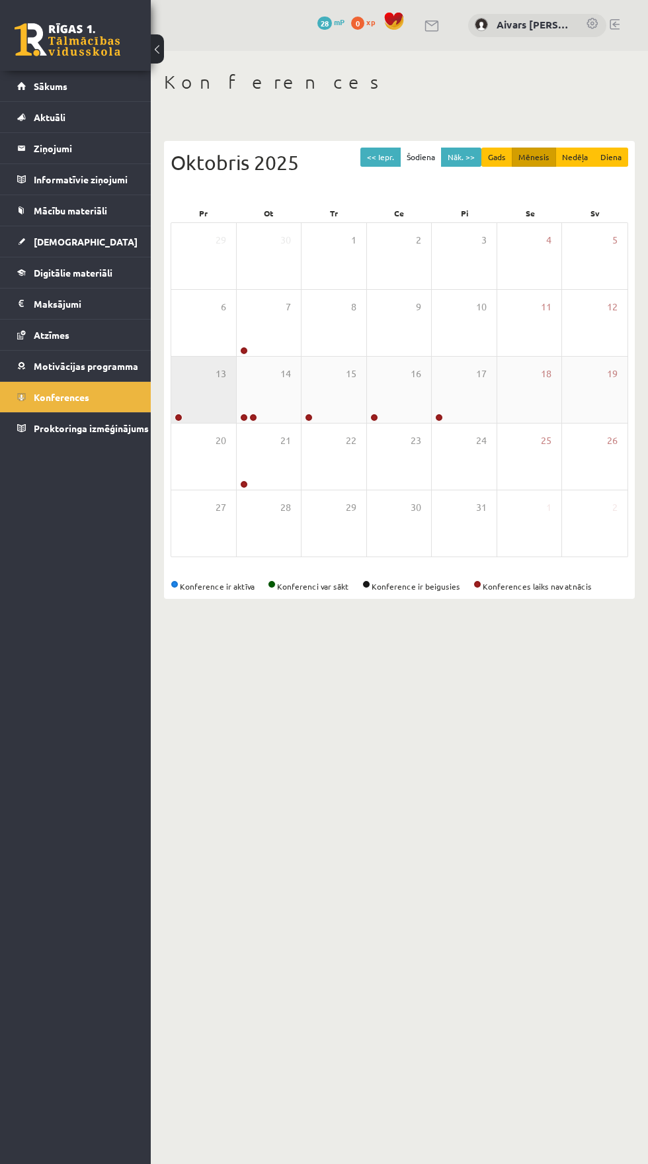
click at [192, 384] on div "13" at bounding box center [203, 390] width 65 height 66
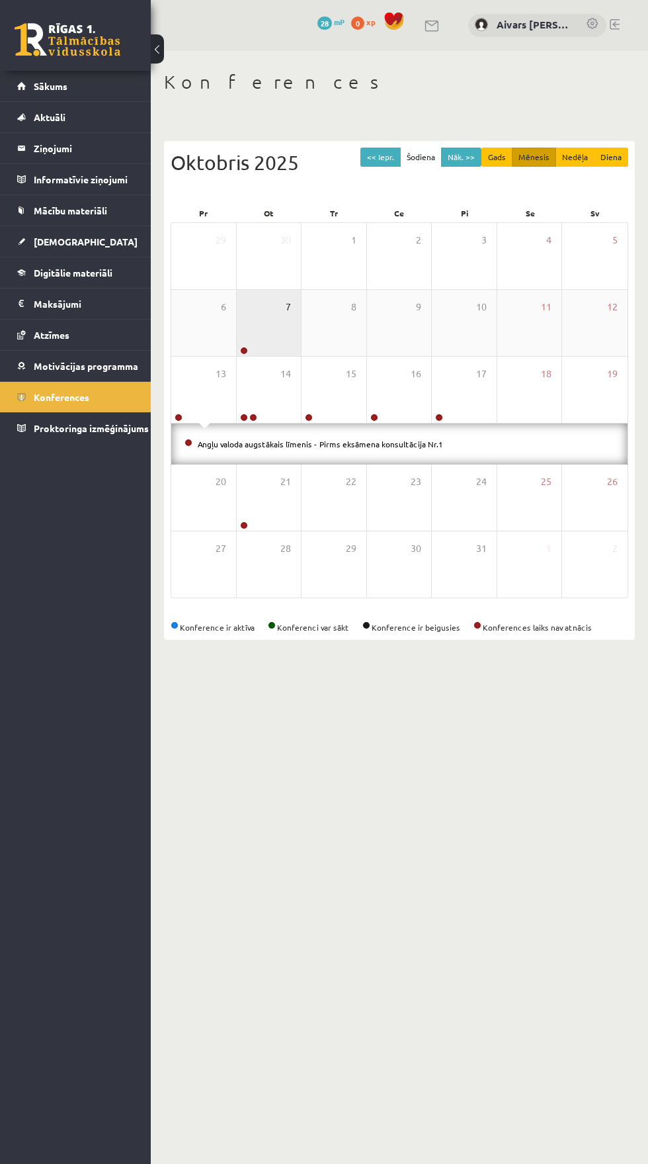
click at [288, 306] on span "7" at bounding box center [288, 307] width 5 height 15
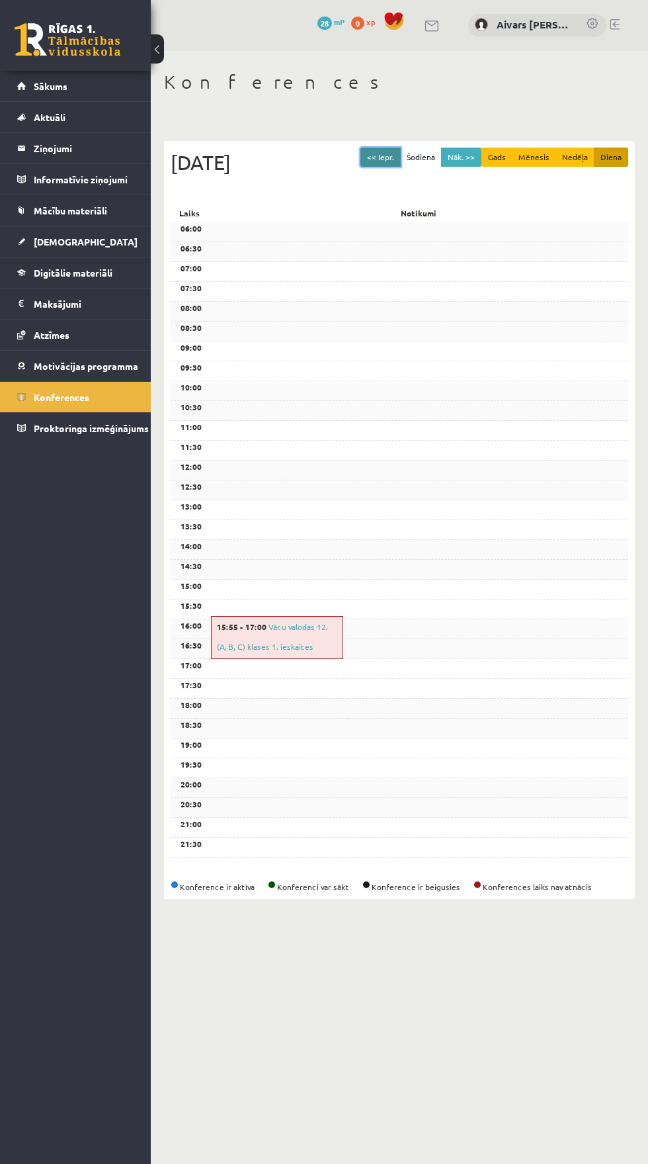
click at [380, 155] on button "<< Iepr." at bounding box center [380, 157] width 40 height 19
click at [466, 157] on button "Nāk. >>" at bounding box center [461, 157] width 40 height 19
click at [535, 155] on button "Mēnesis" at bounding box center [534, 157] width 44 height 19
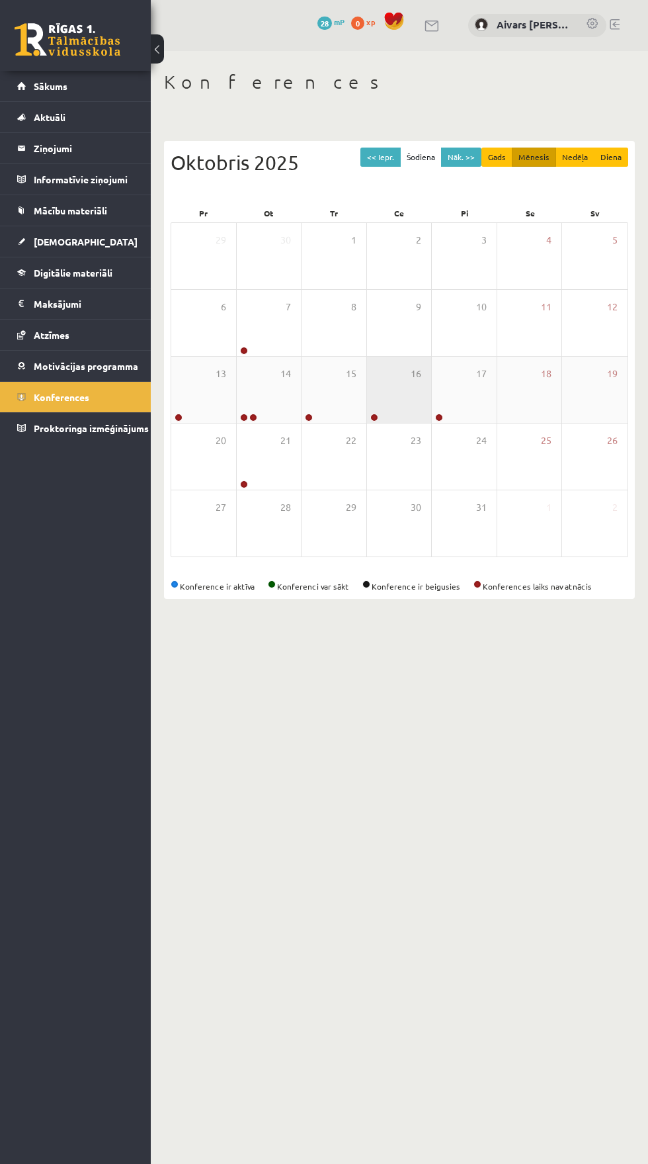
click at [398, 406] on div "16" at bounding box center [399, 390] width 65 height 66
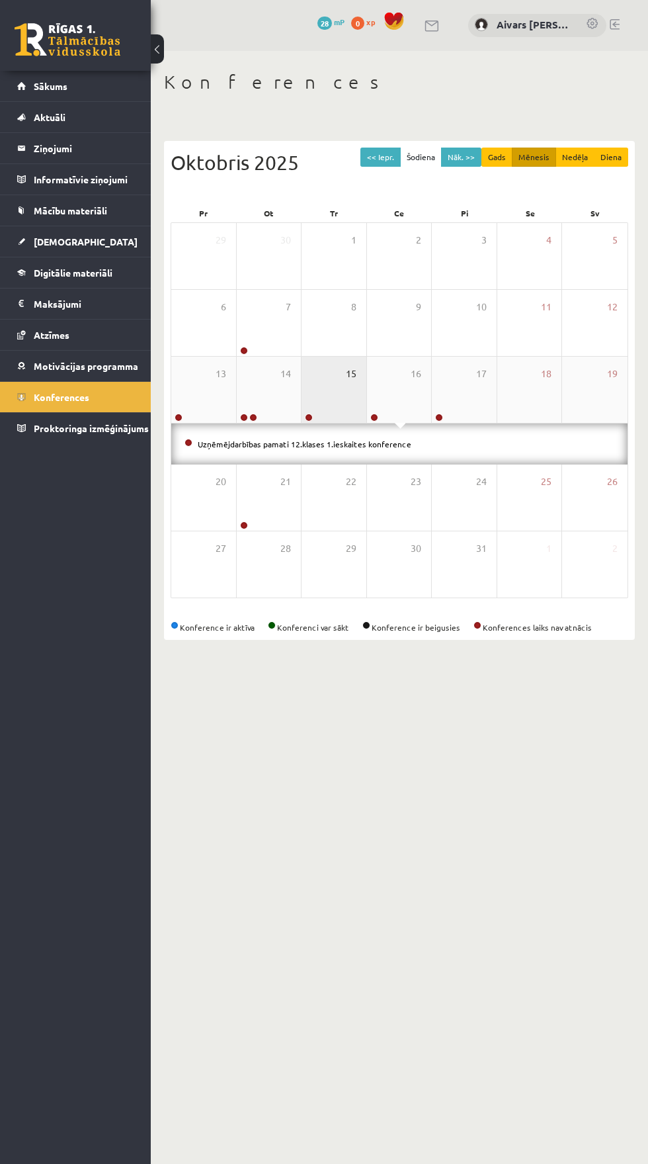
click at [350, 373] on span "15" at bounding box center [351, 373] width 11 height 15
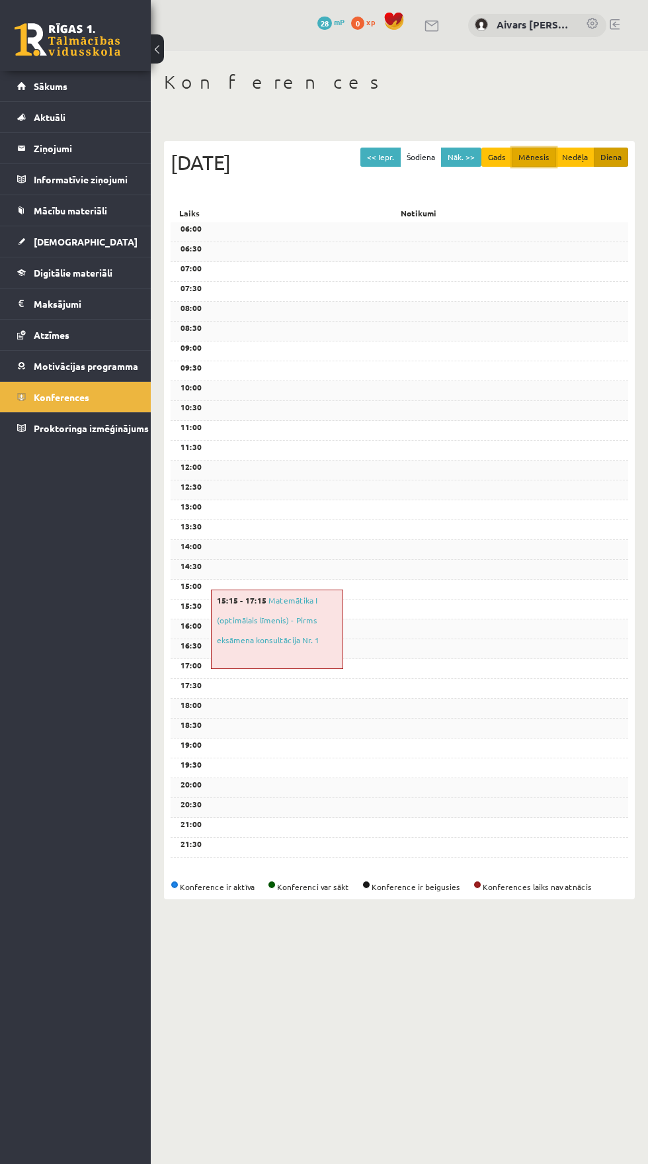
click at [536, 149] on button "Mēnesis" at bounding box center [534, 157] width 44 height 19
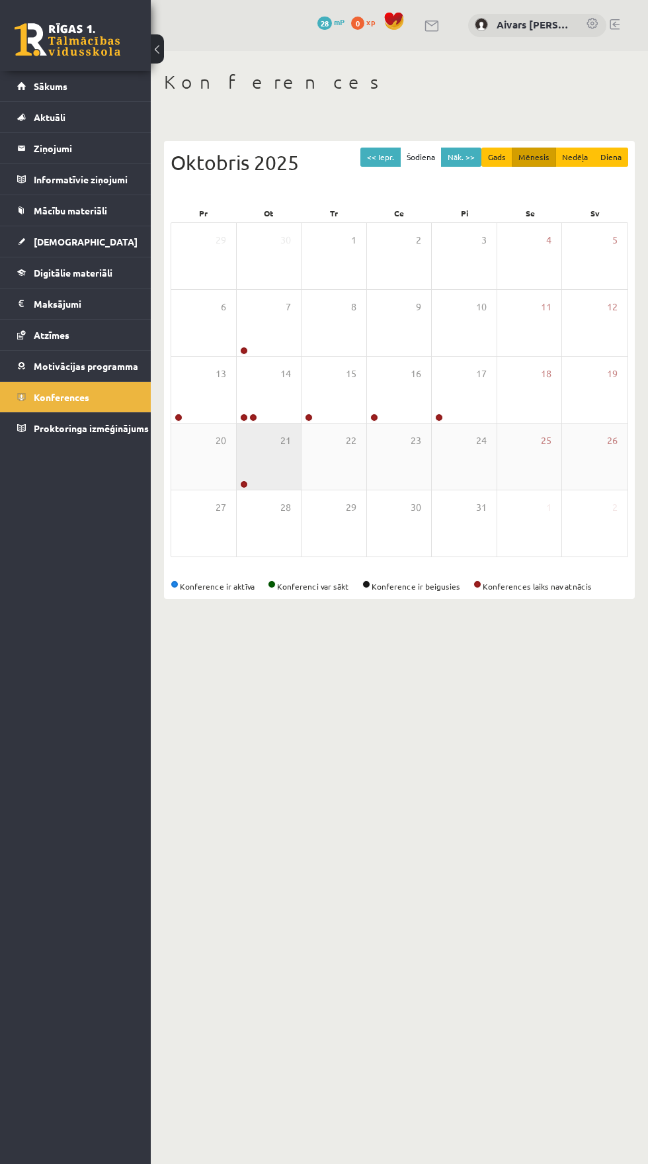
click at [252, 448] on div "21" at bounding box center [269, 456] width 65 height 66
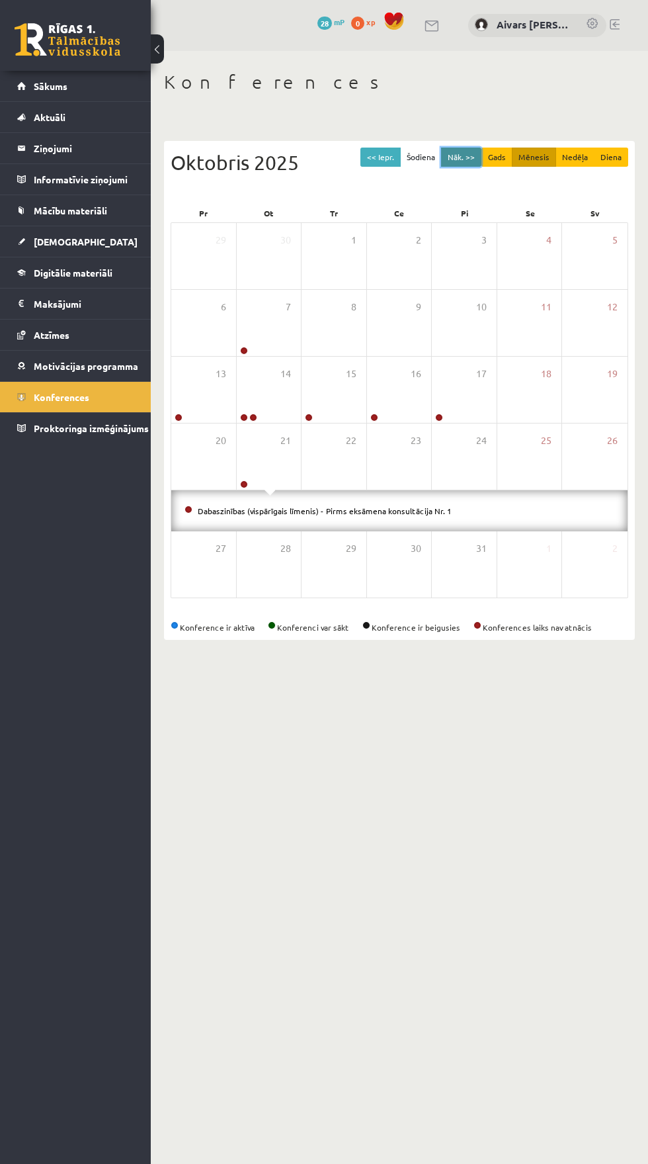
click at [464, 157] on button "Nāk. >>" at bounding box center [461, 157] width 40 height 19
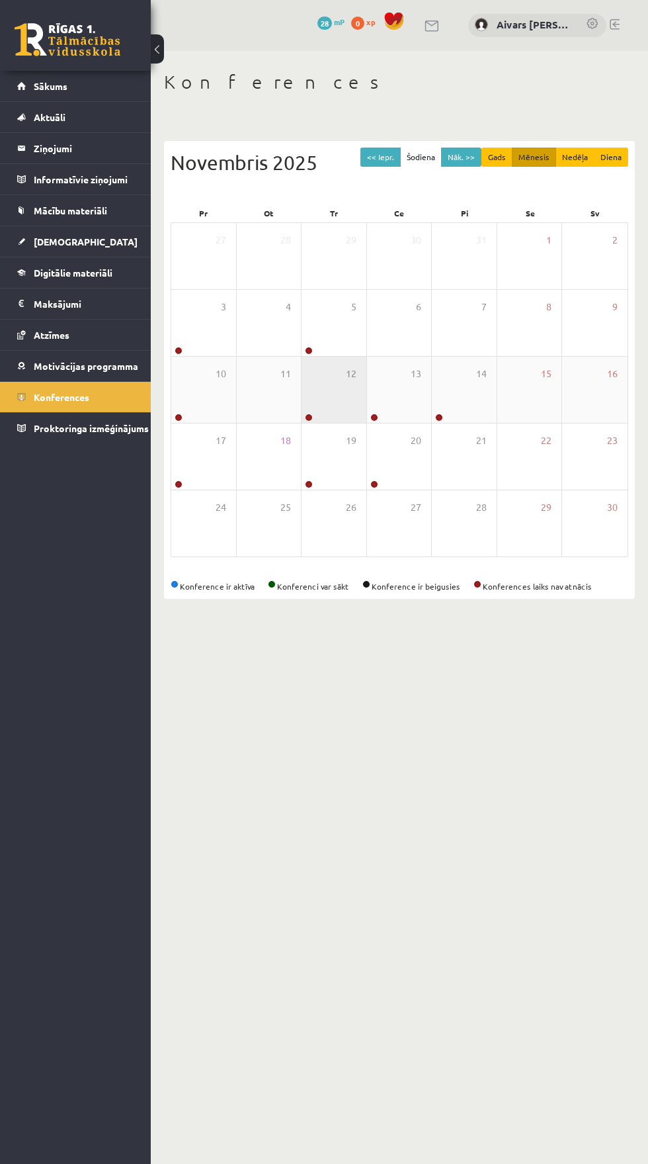
click at [353, 408] on div "12" at bounding box center [334, 390] width 65 height 66
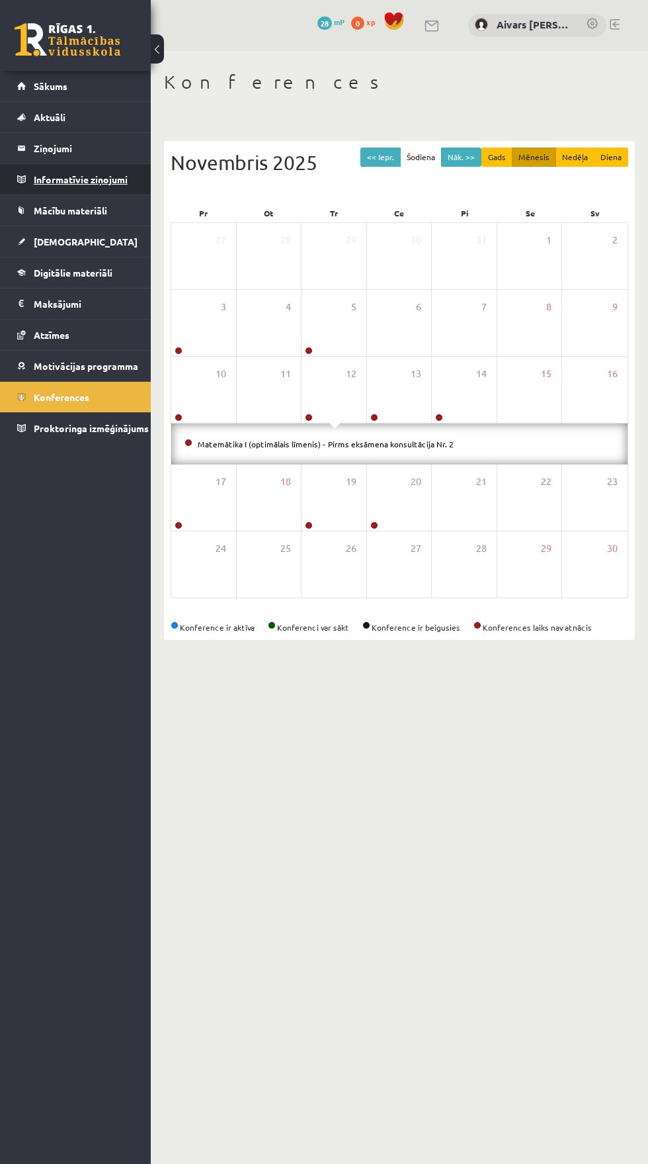
click at [33, 179] on link "Informatīvie ziņojumi 0" at bounding box center [75, 179] width 117 height 30
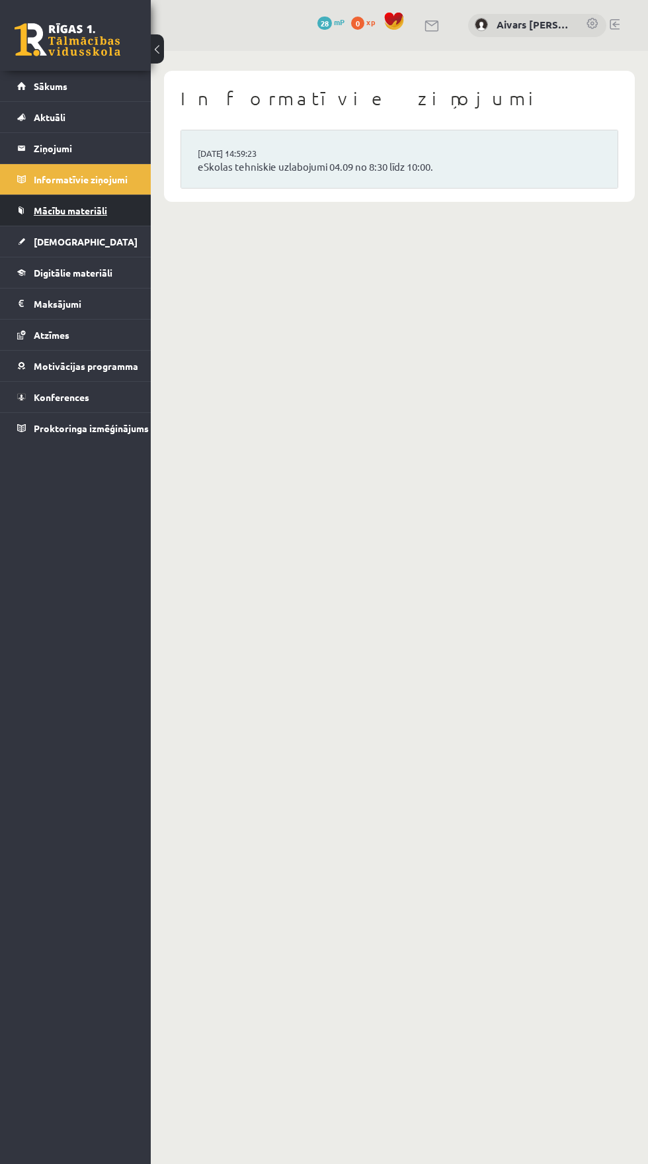
click at [51, 210] on span "Mācību materiāli" at bounding box center [70, 210] width 73 height 12
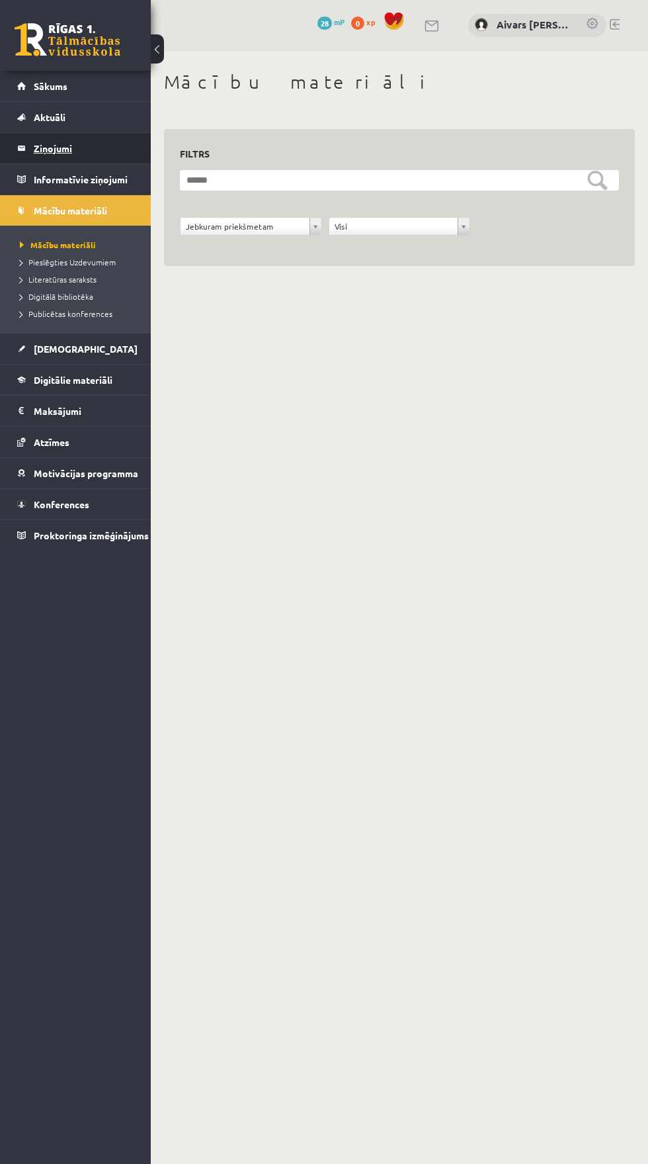
click at [51, 149] on legend "Ziņojumi 0" at bounding box center [84, 148] width 101 height 30
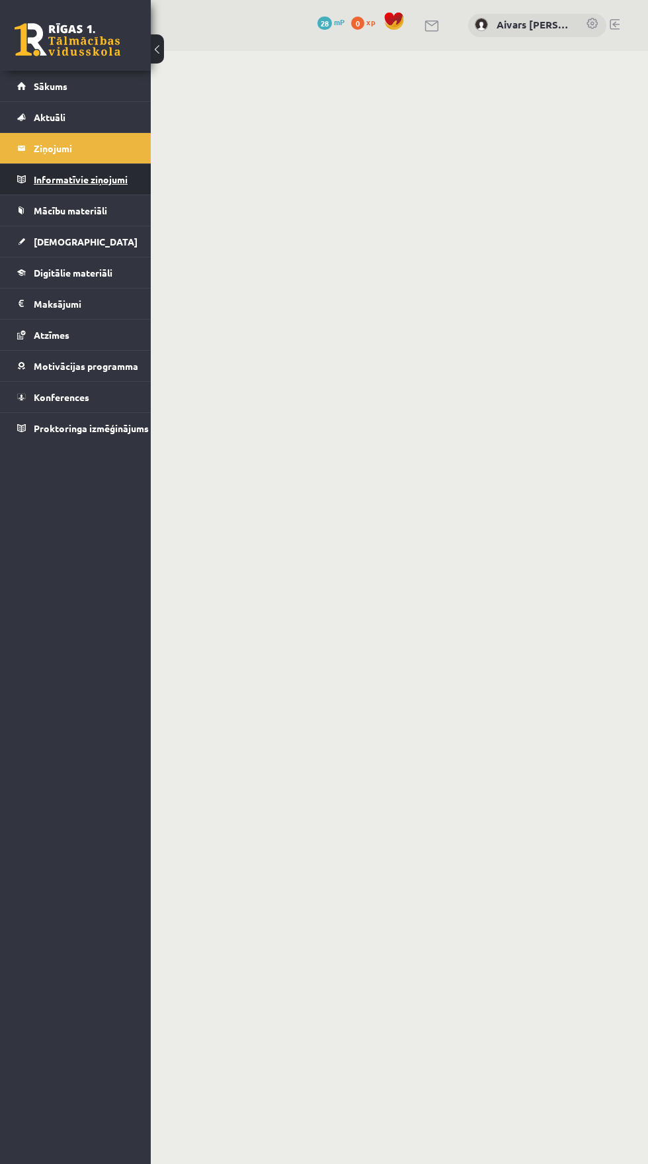
click at [45, 187] on legend "Informatīvie ziņojumi 0" at bounding box center [84, 179] width 101 height 30
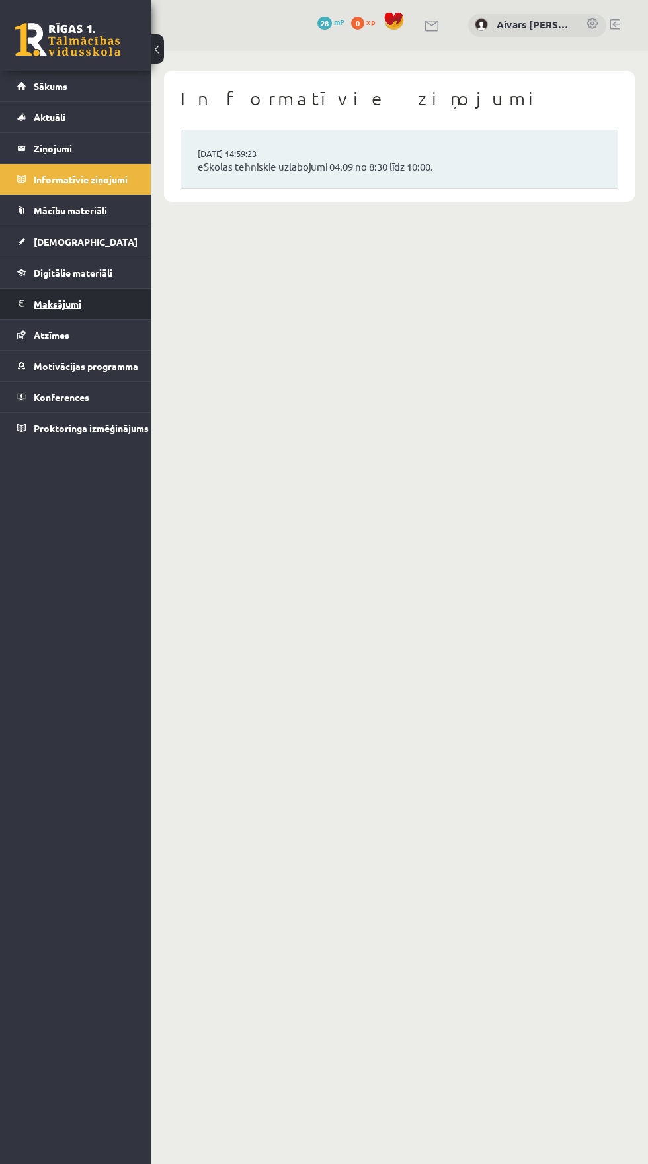
click at [56, 303] on legend "Maksājumi 0" at bounding box center [84, 303] width 101 height 30
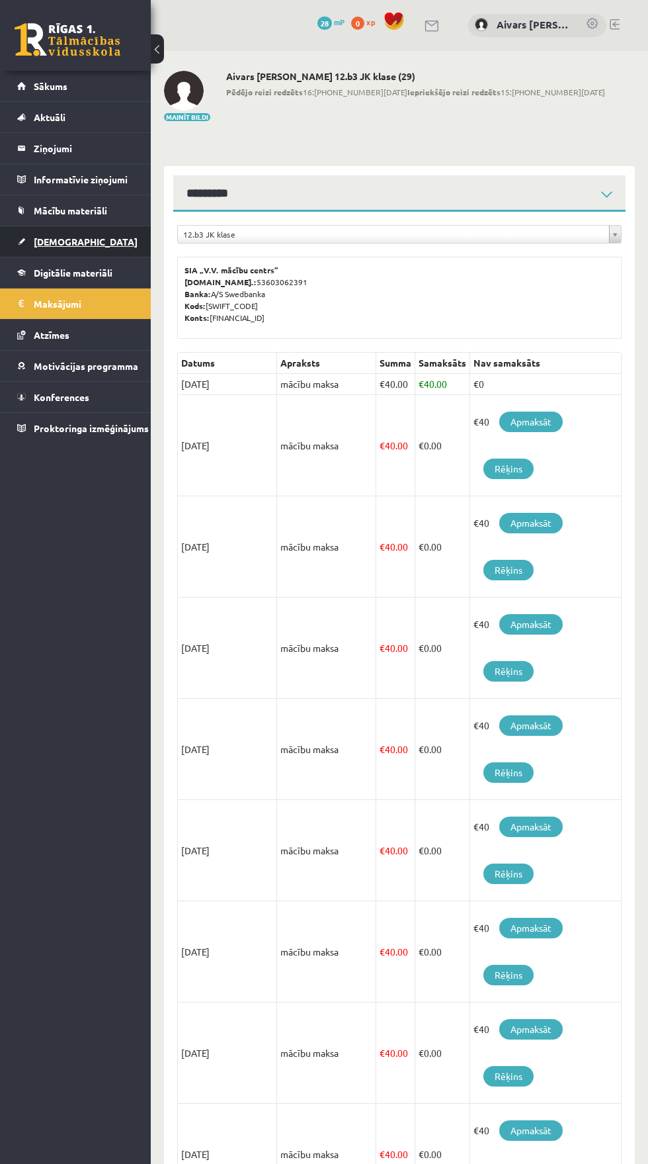
click at [27, 254] on link "[DEMOGRAPHIC_DATA]" at bounding box center [75, 241] width 117 height 30
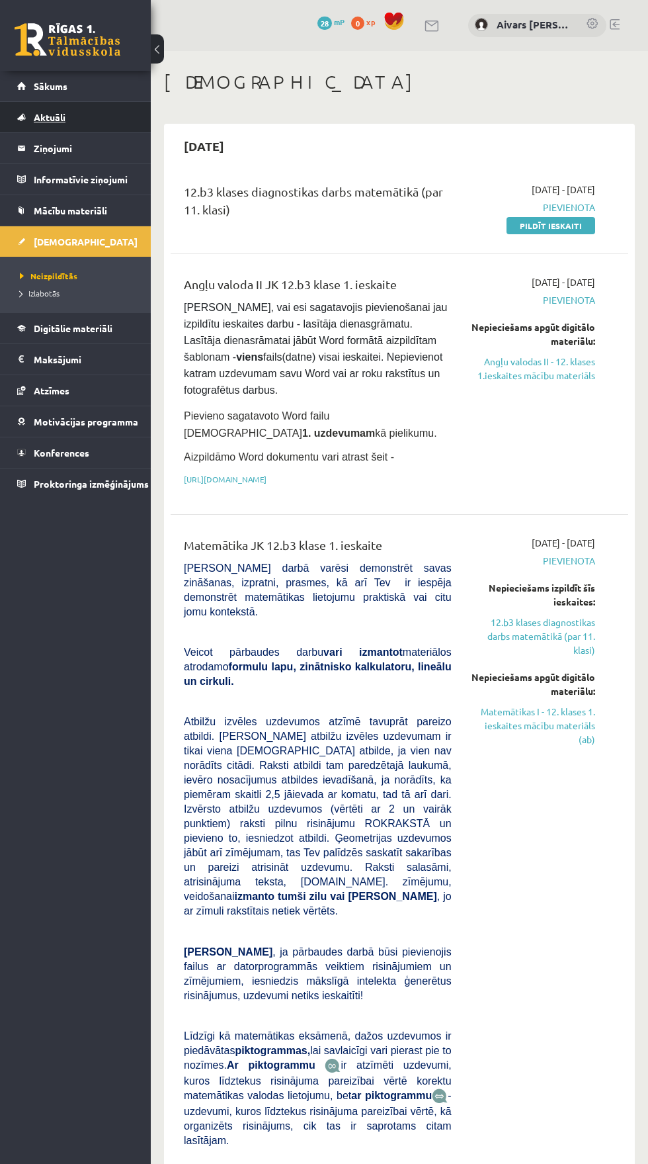
click at [38, 112] on span "Aktuāli" at bounding box center [50, 117] width 32 height 12
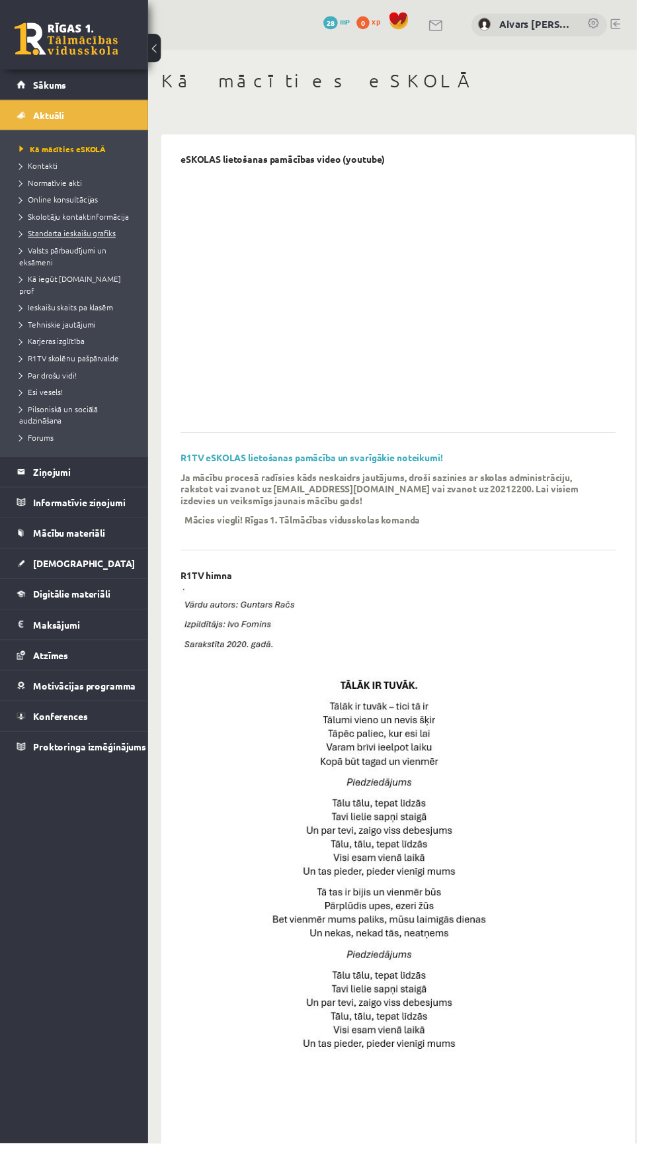
click at [39, 237] on span "Standarta ieskaišu grafiks" at bounding box center [69, 237] width 98 height 11
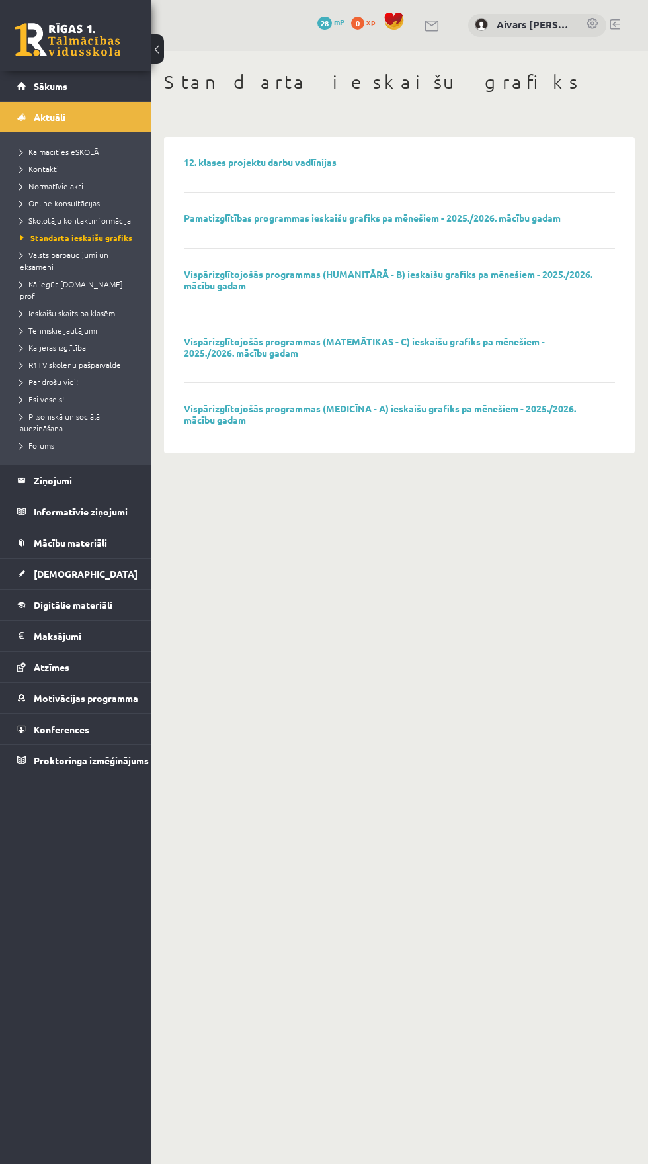
click at [42, 267] on span "Valsts pārbaudījumi un eksāmeni" at bounding box center [64, 260] width 89 height 22
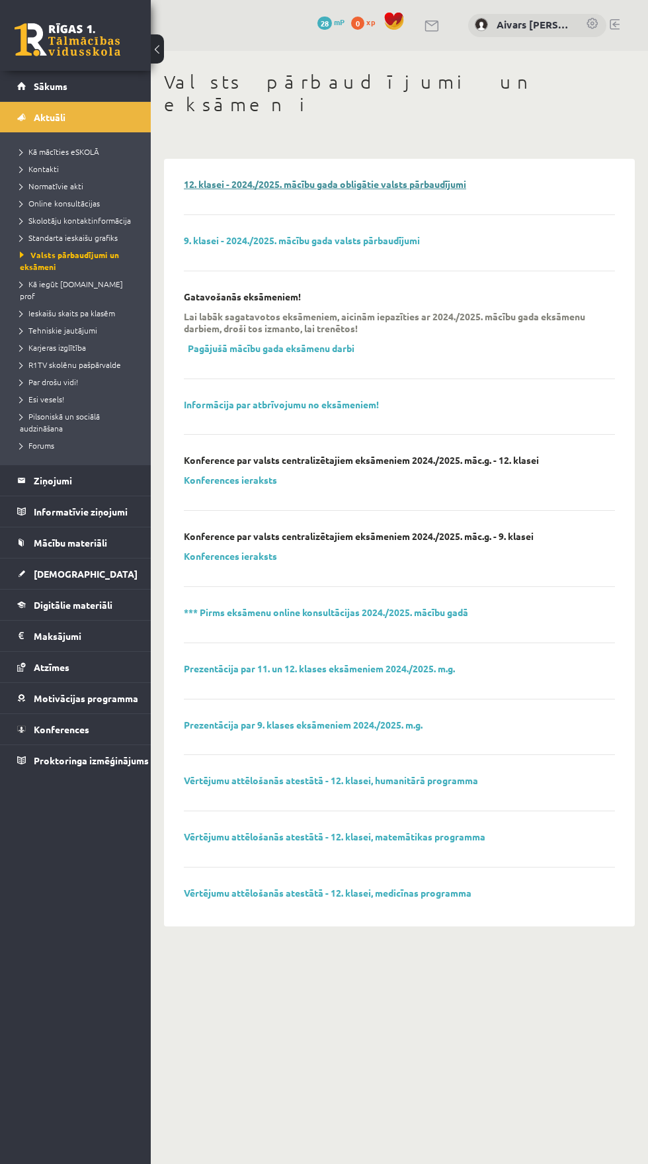
click at [261, 178] on link "12. klasei - 2024./2025. mācību gada obligātie valsts pārbaudījumi" at bounding box center [325, 184] width 282 height 12
click at [38, 714] on link "Konferences" at bounding box center [75, 729] width 117 height 30
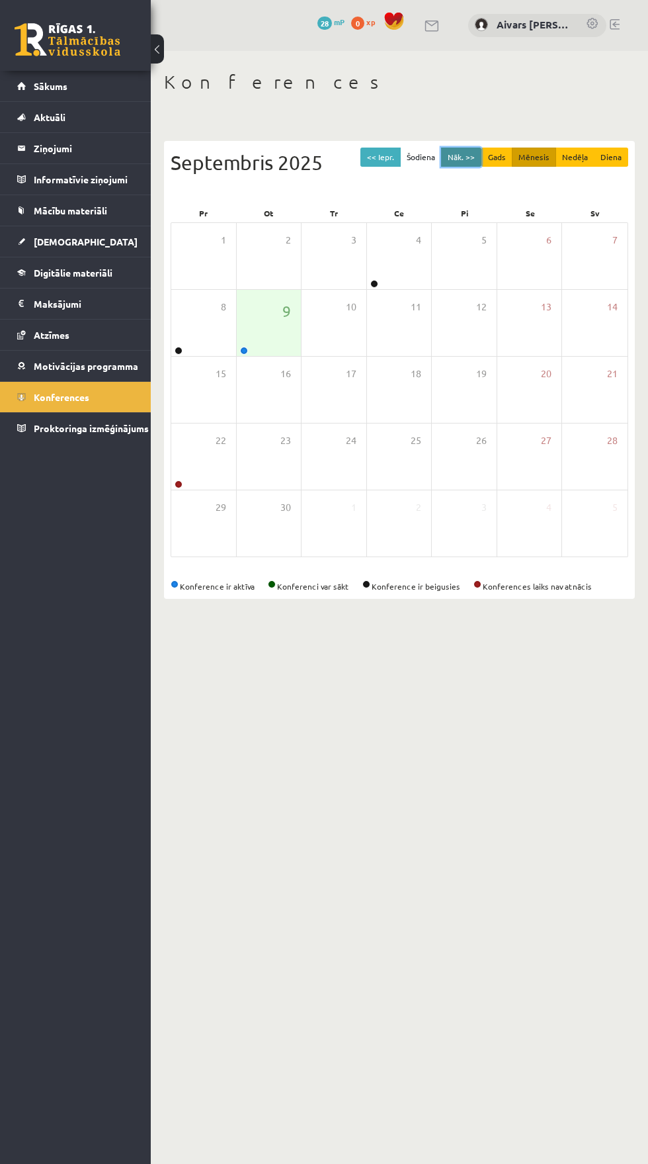
click at [463, 155] on button "Nāk. >>" at bounding box center [461, 157] width 40 height 19
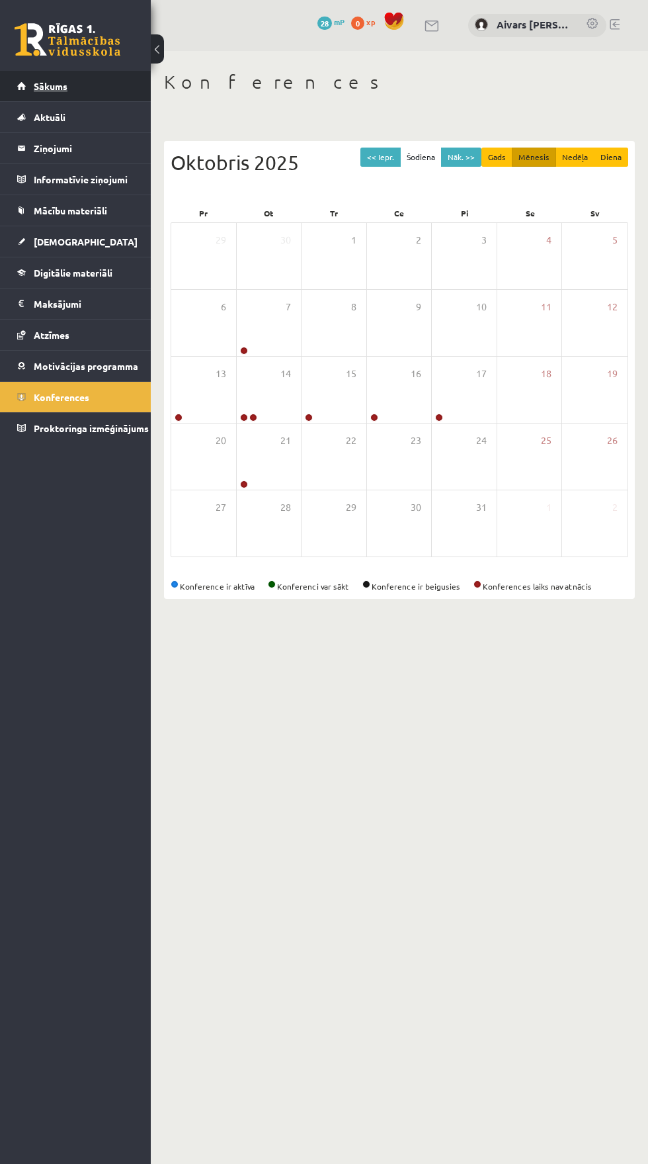
click at [35, 80] on link "Sākums" at bounding box center [75, 86] width 117 height 30
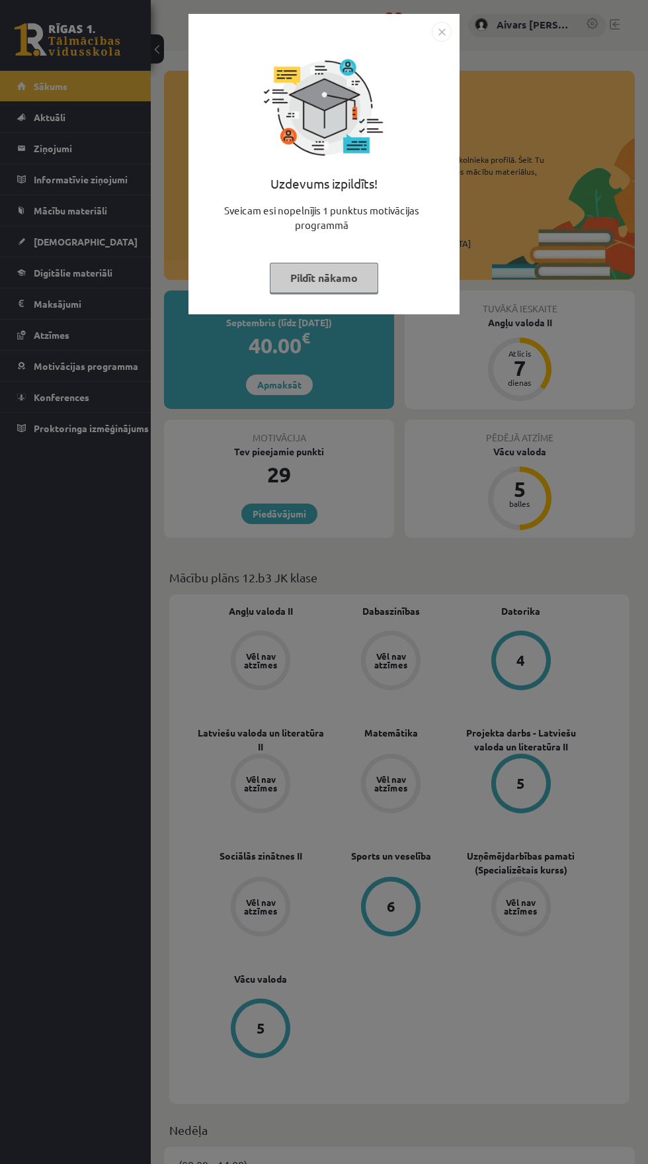
click at [312, 277] on button "Pildīt nākamo" at bounding box center [324, 278] width 108 height 30
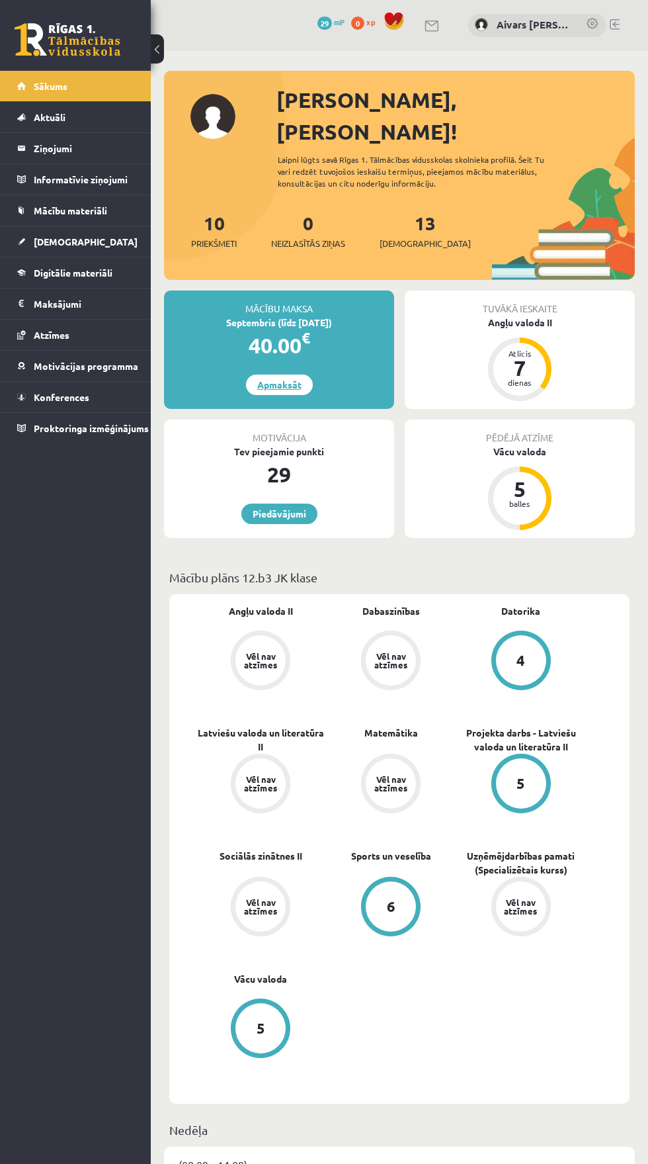
click at [279, 374] on link "Apmaksāt" at bounding box center [279, 384] width 67 height 21
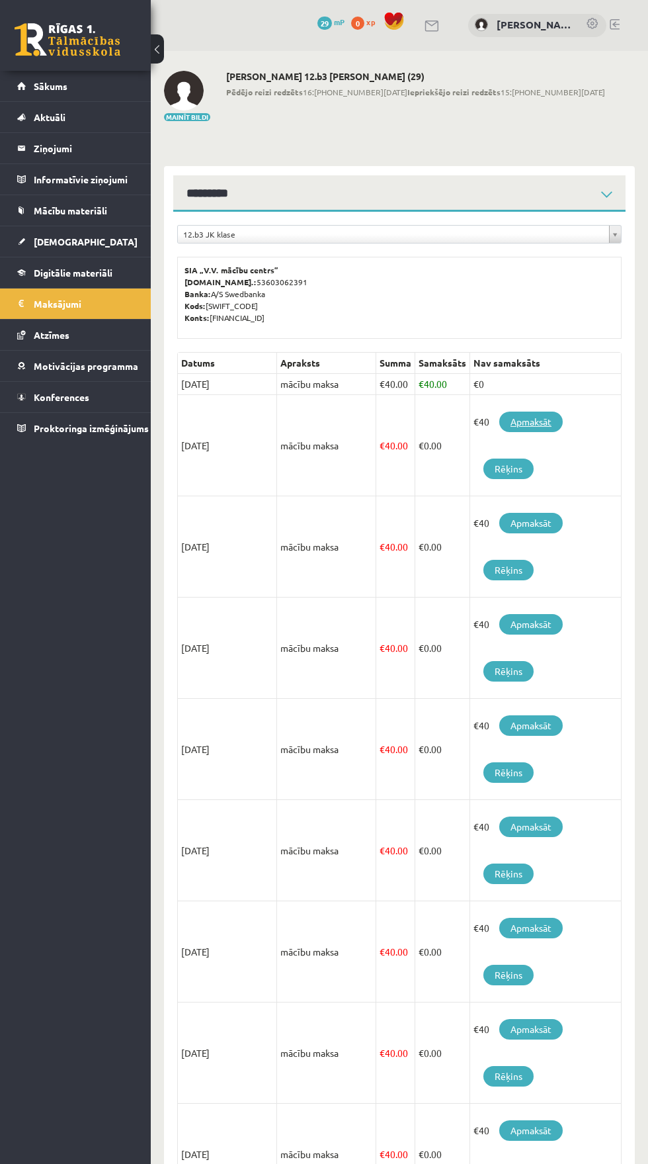
click at [545, 423] on link "Apmaksāt" at bounding box center [531, 421] width 64 height 21
